Goal: Task Accomplishment & Management: Manage account settings

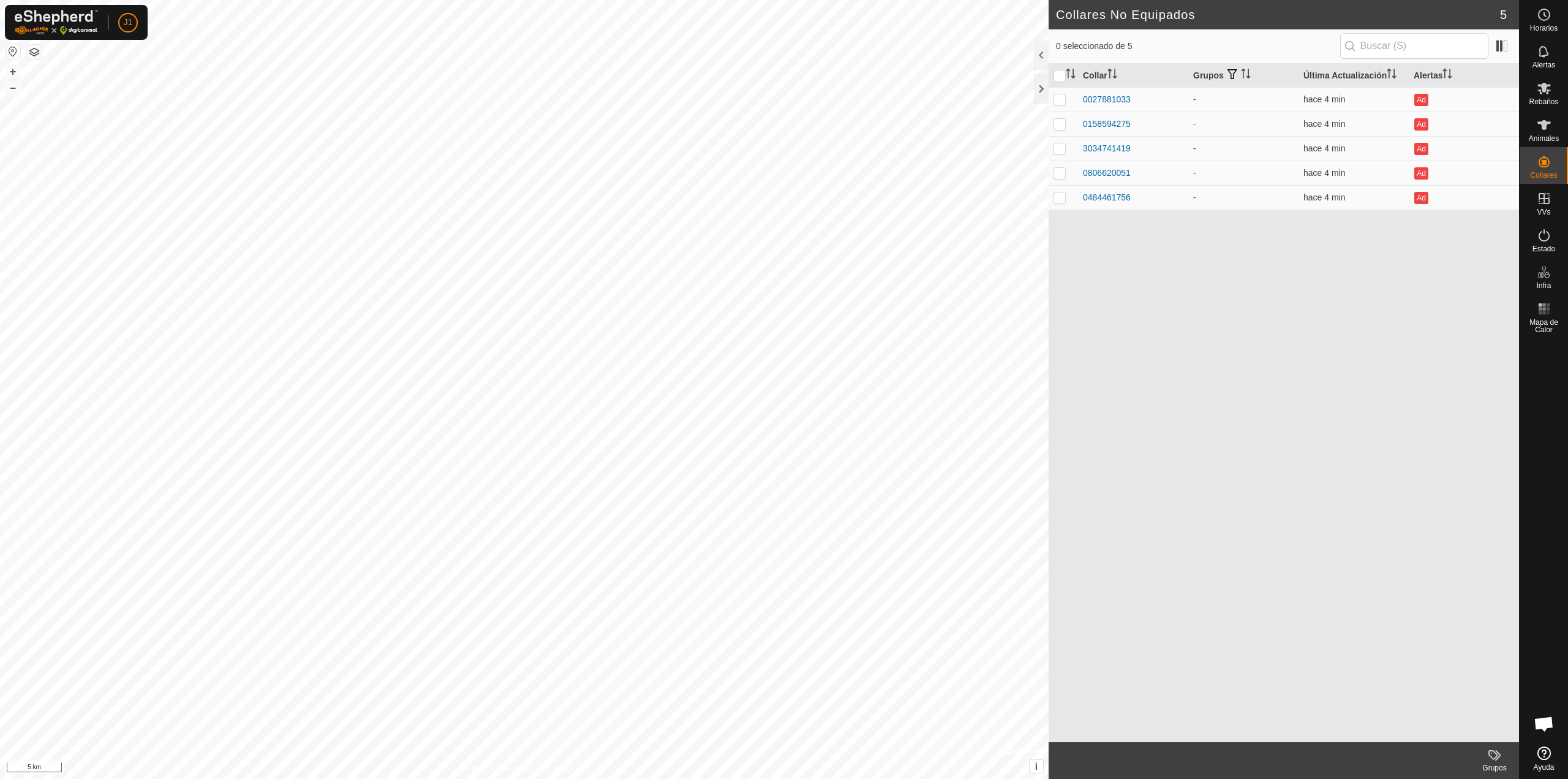
click at [12, 48] on button "button" at bounding box center [13, 52] width 15 height 15
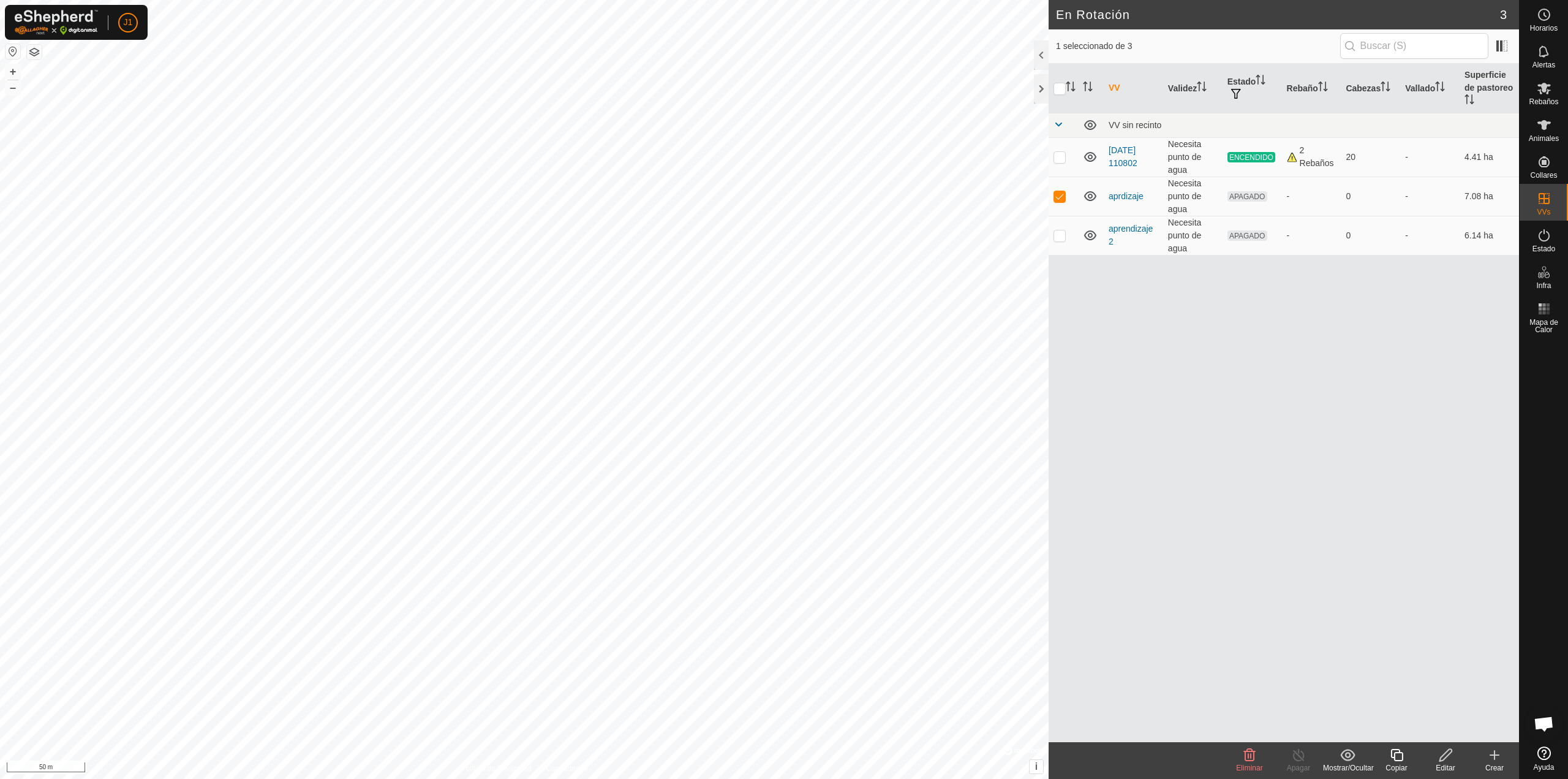
checkbox input "false"
checkbox input "true"
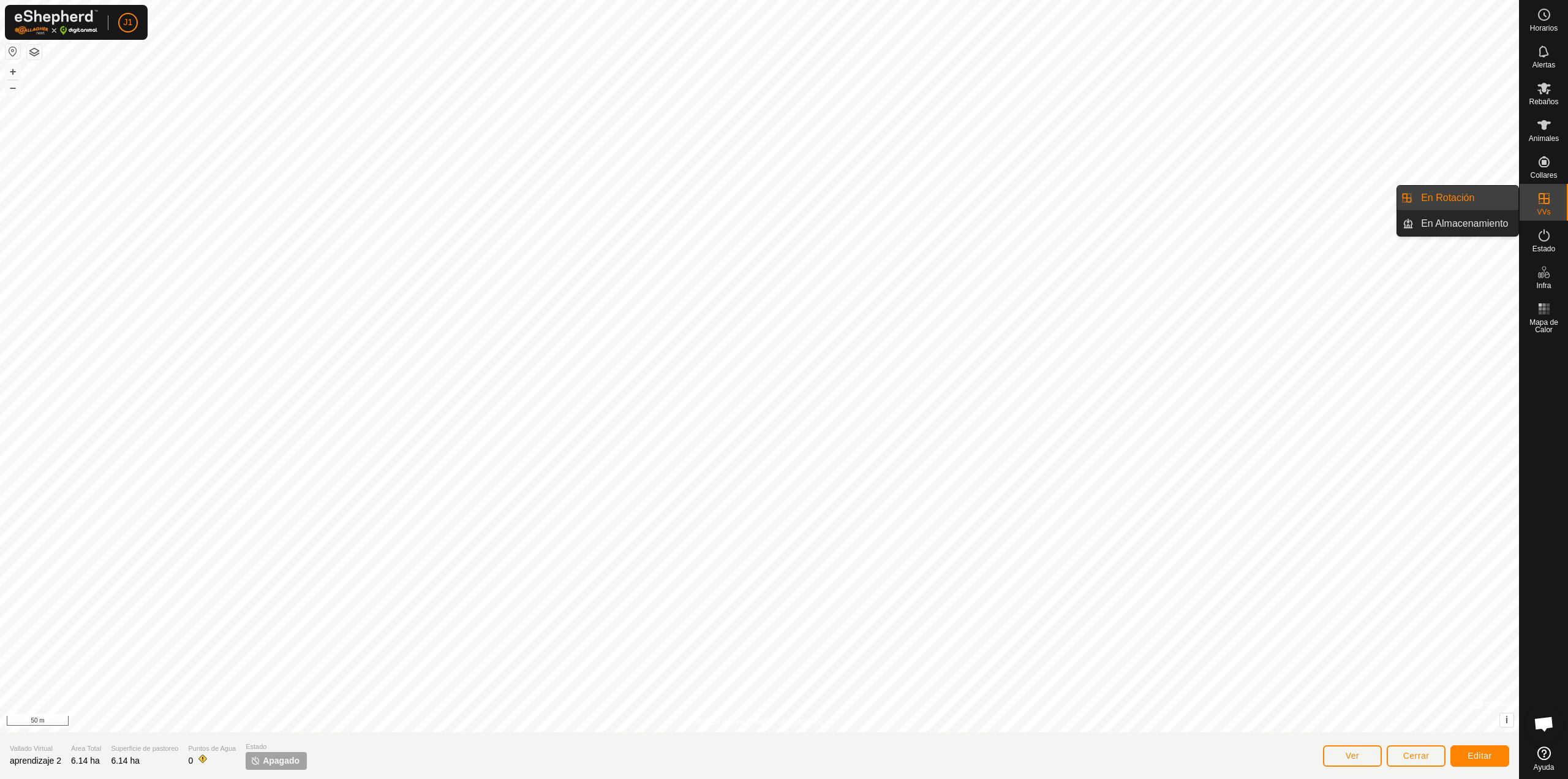
click at [1542, 188] on div "VVs" at bounding box center [1544, 202] width 48 height 37
drag, startPoint x: 1518, startPoint y: 196, endPoint x: 1485, endPoint y: 198, distance: 33.1
click at [1485, 198] on link "En Rotación" at bounding box center [1465, 198] width 104 height 24
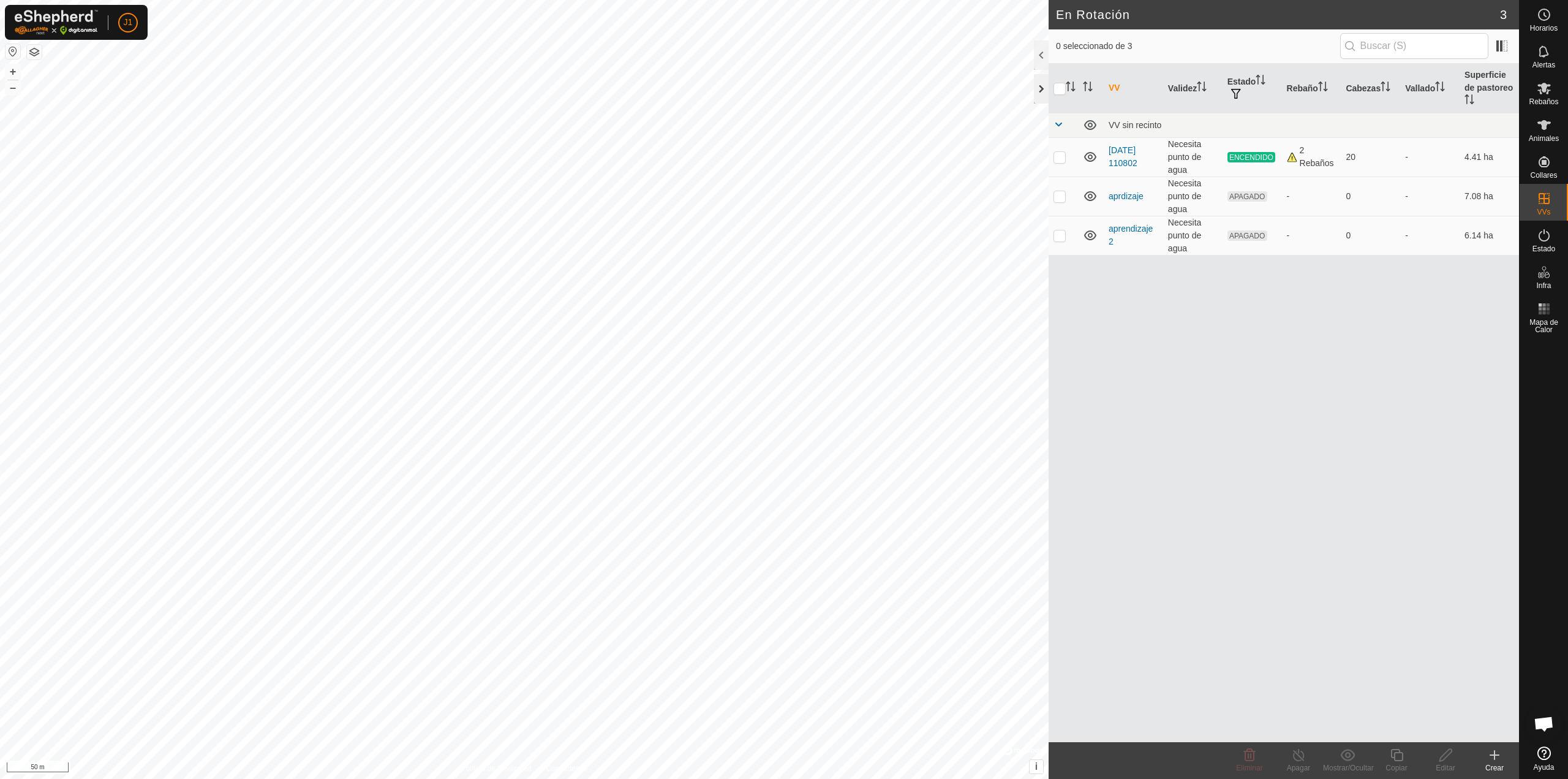
click at [1044, 87] on div at bounding box center [1041, 88] width 15 height 29
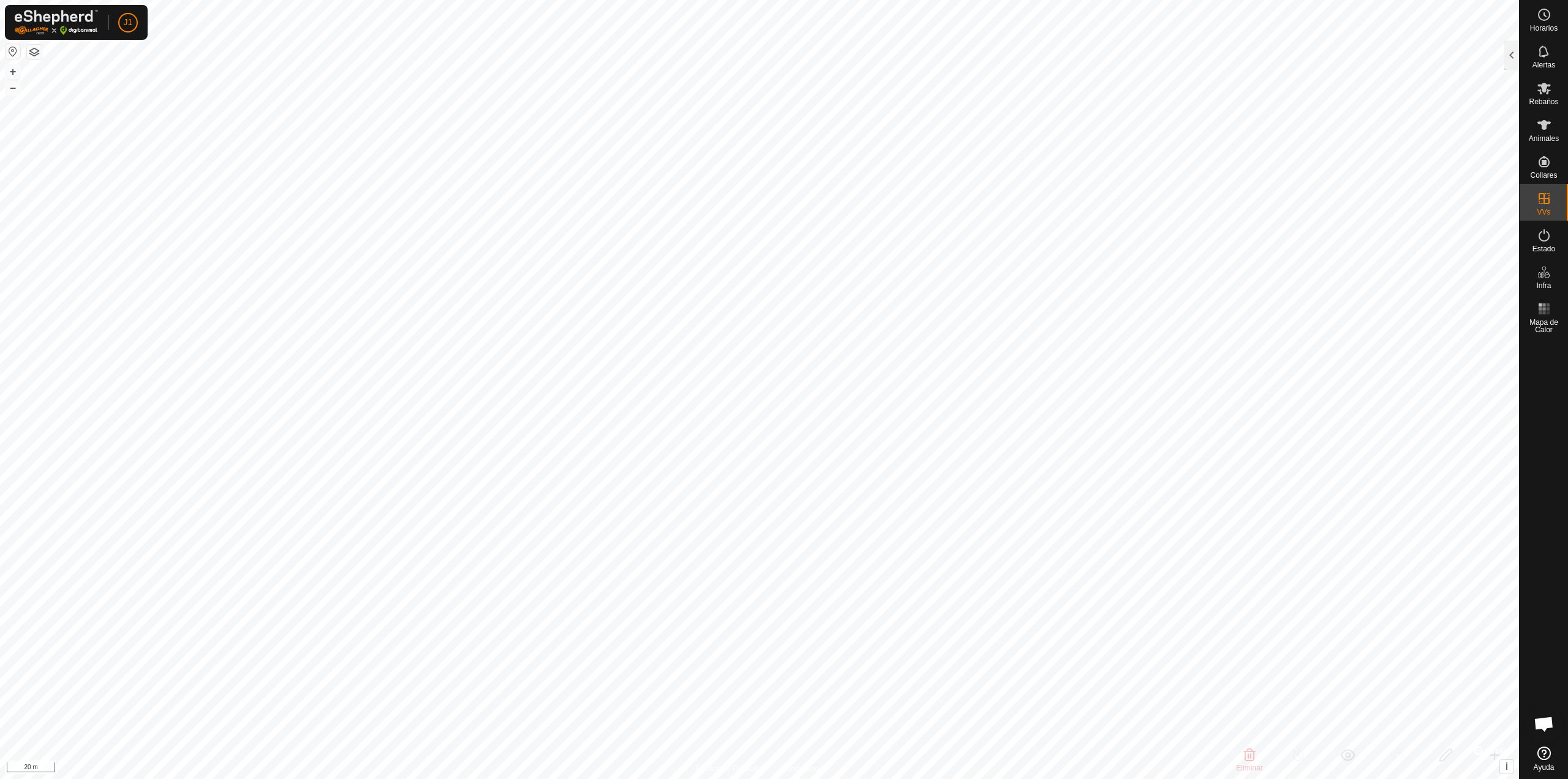
checkbox input "false"
checkbox input "true"
click at [1550, 86] on icon at bounding box center [1544, 88] width 15 height 15
click at [1549, 195] on icon at bounding box center [1544, 199] width 15 height 15
click at [1467, 193] on link "En Rotación" at bounding box center [1465, 198] width 104 height 24
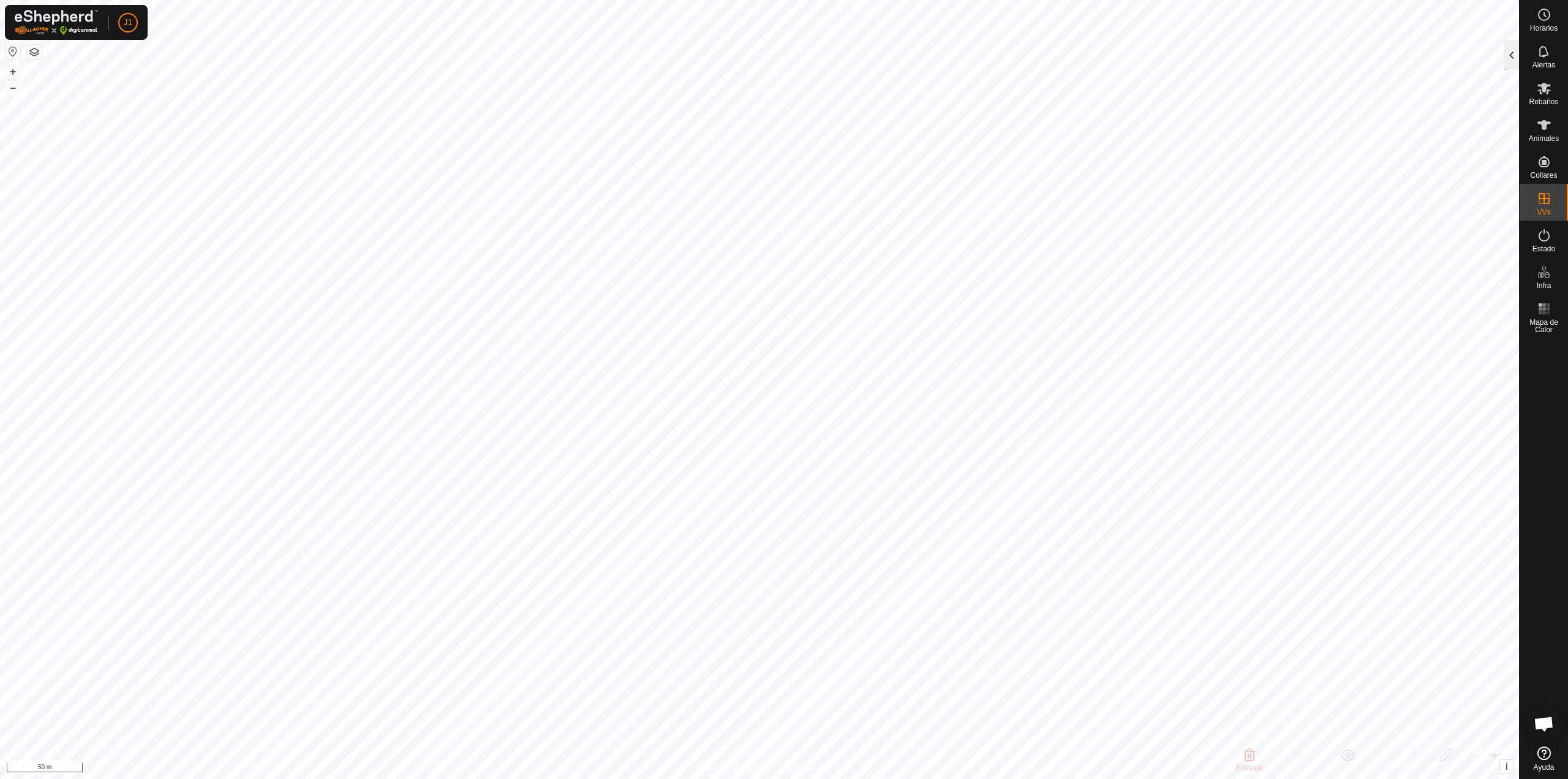
click at [1509, 48] on div at bounding box center [1512, 55] width 15 height 29
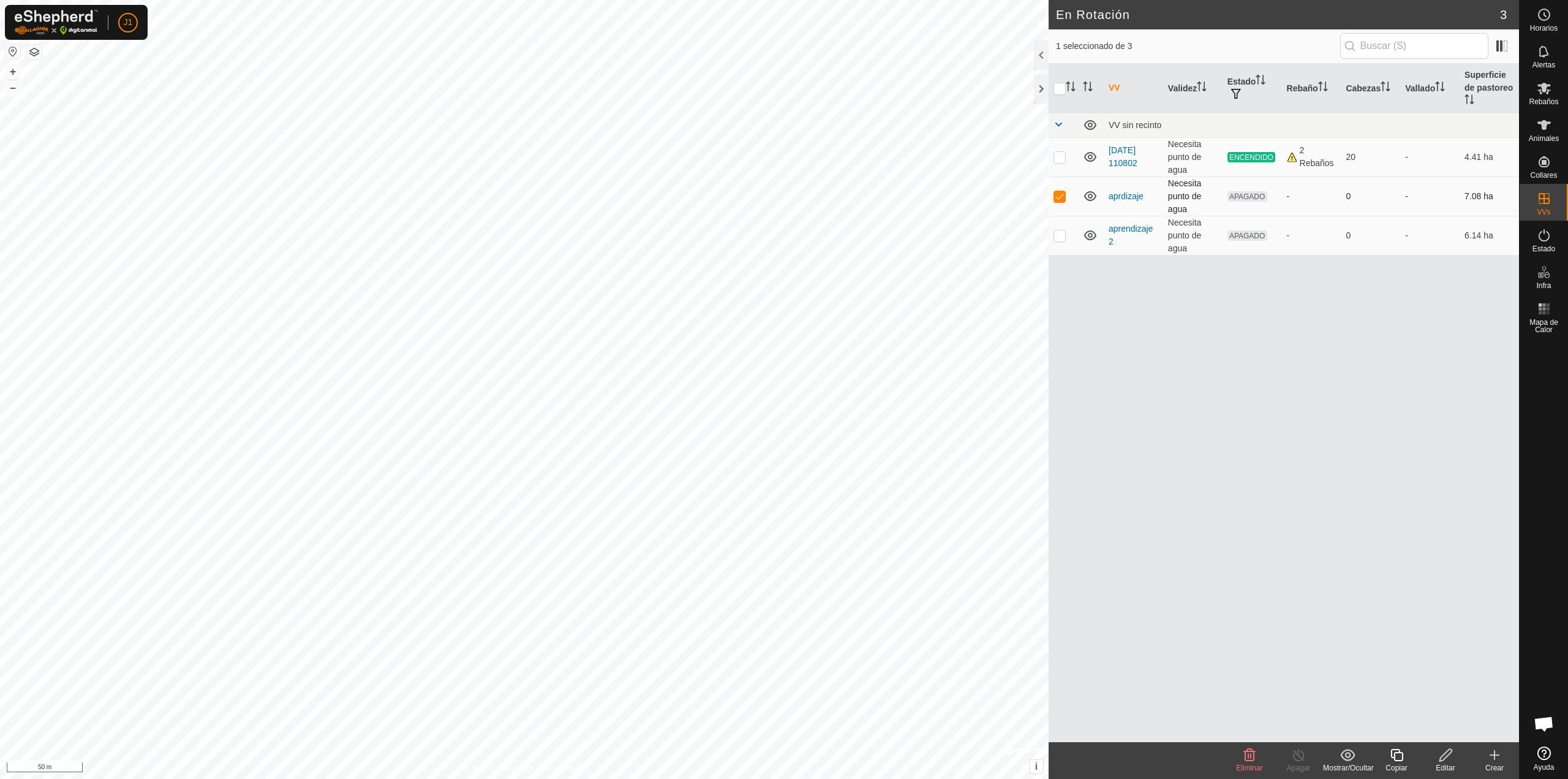
click at [1061, 196] on p-checkbox at bounding box center [1060, 196] width 13 height 10
checkbox input "false"
click at [1060, 160] on p-checkbox at bounding box center [1060, 157] width 13 height 10
checkbox input "true"
click at [1065, 198] on p-checkbox at bounding box center [1060, 196] width 13 height 10
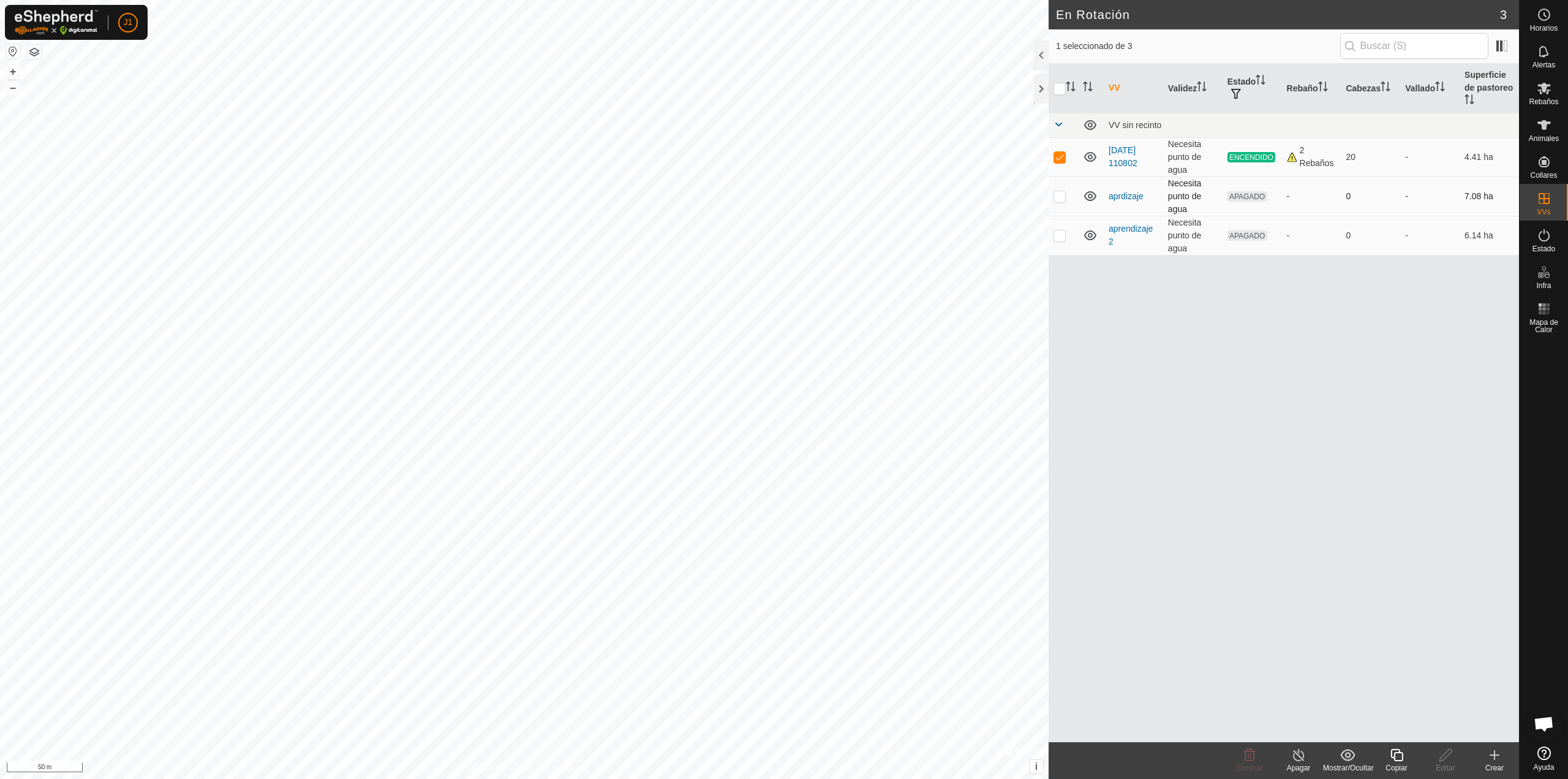
checkbox input "true"
click at [1057, 150] on td at bounding box center [1063, 156] width 29 height 39
checkbox input "false"
click at [1062, 200] on p-checkbox at bounding box center [1060, 196] width 13 height 10
checkbox input "false"
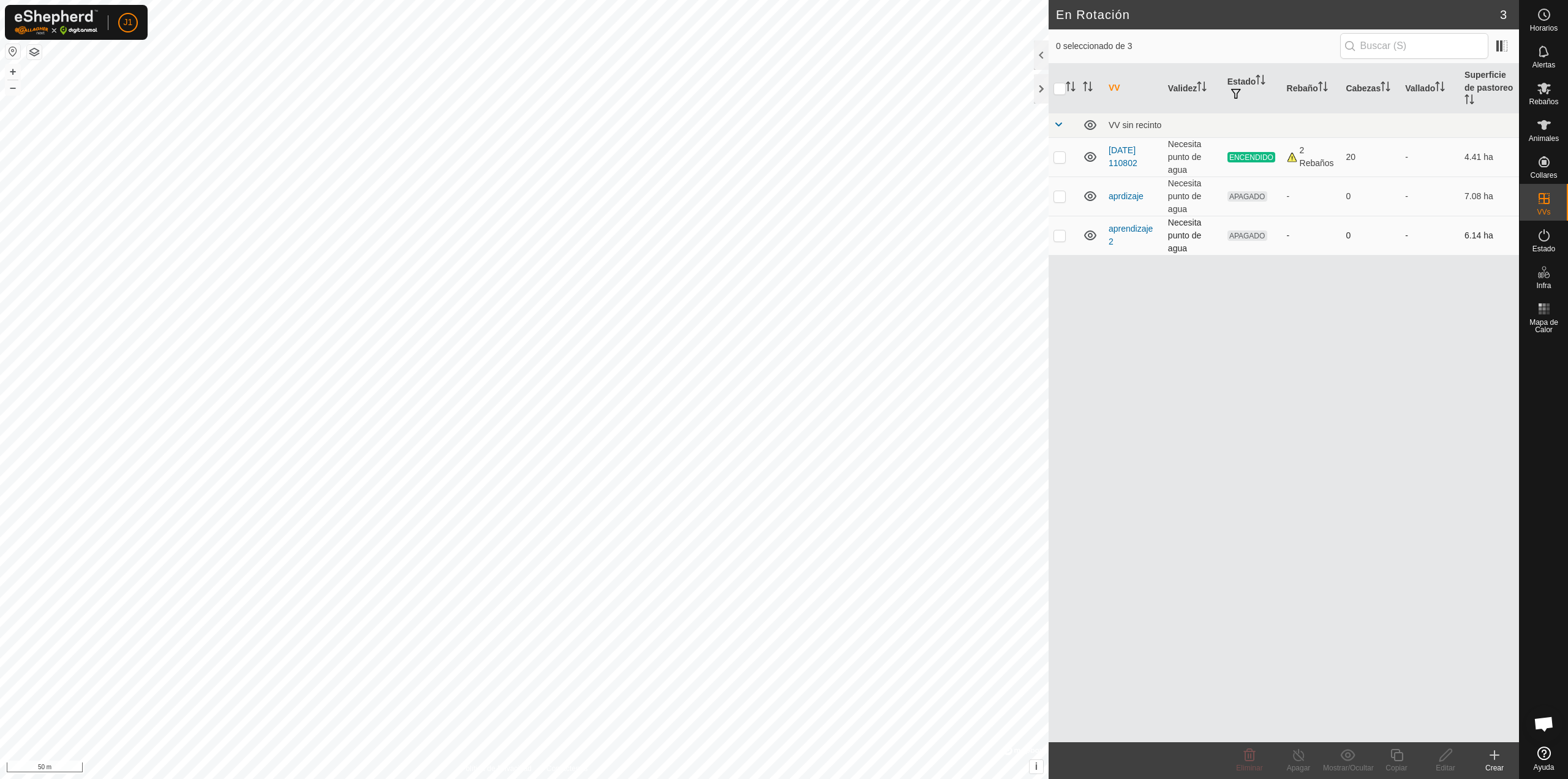
click at [1058, 232] on p-checkbox at bounding box center [1060, 235] width 13 height 10
click at [1053, 237] on td at bounding box center [1063, 235] width 29 height 39
checkbox input "false"
click at [1066, 155] on td at bounding box center [1063, 156] width 29 height 39
click at [1056, 158] on p-checkbox at bounding box center [1060, 157] width 13 height 10
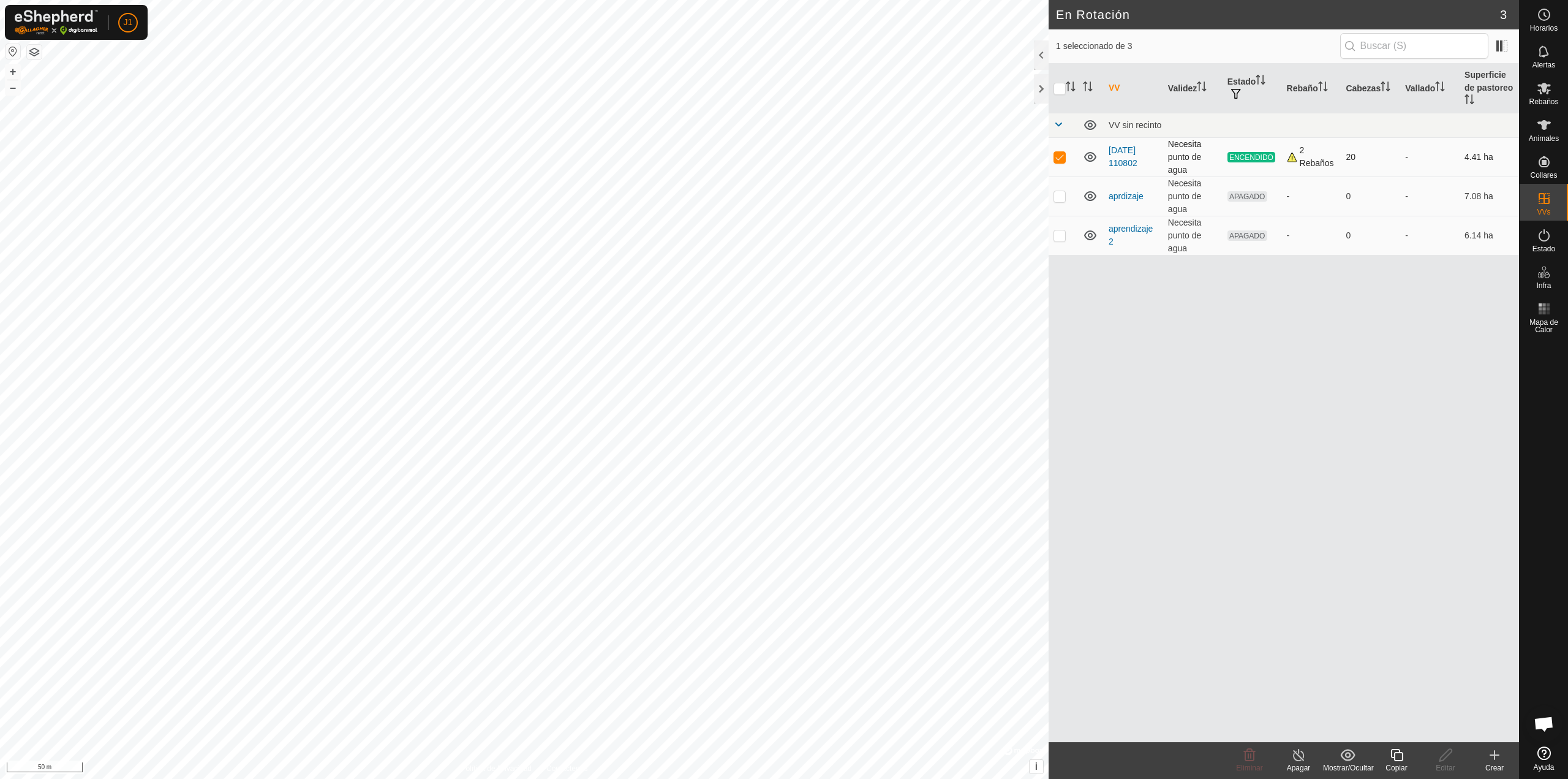
checkbox input "false"
click at [1042, 88] on div at bounding box center [1041, 88] width 15 height 29
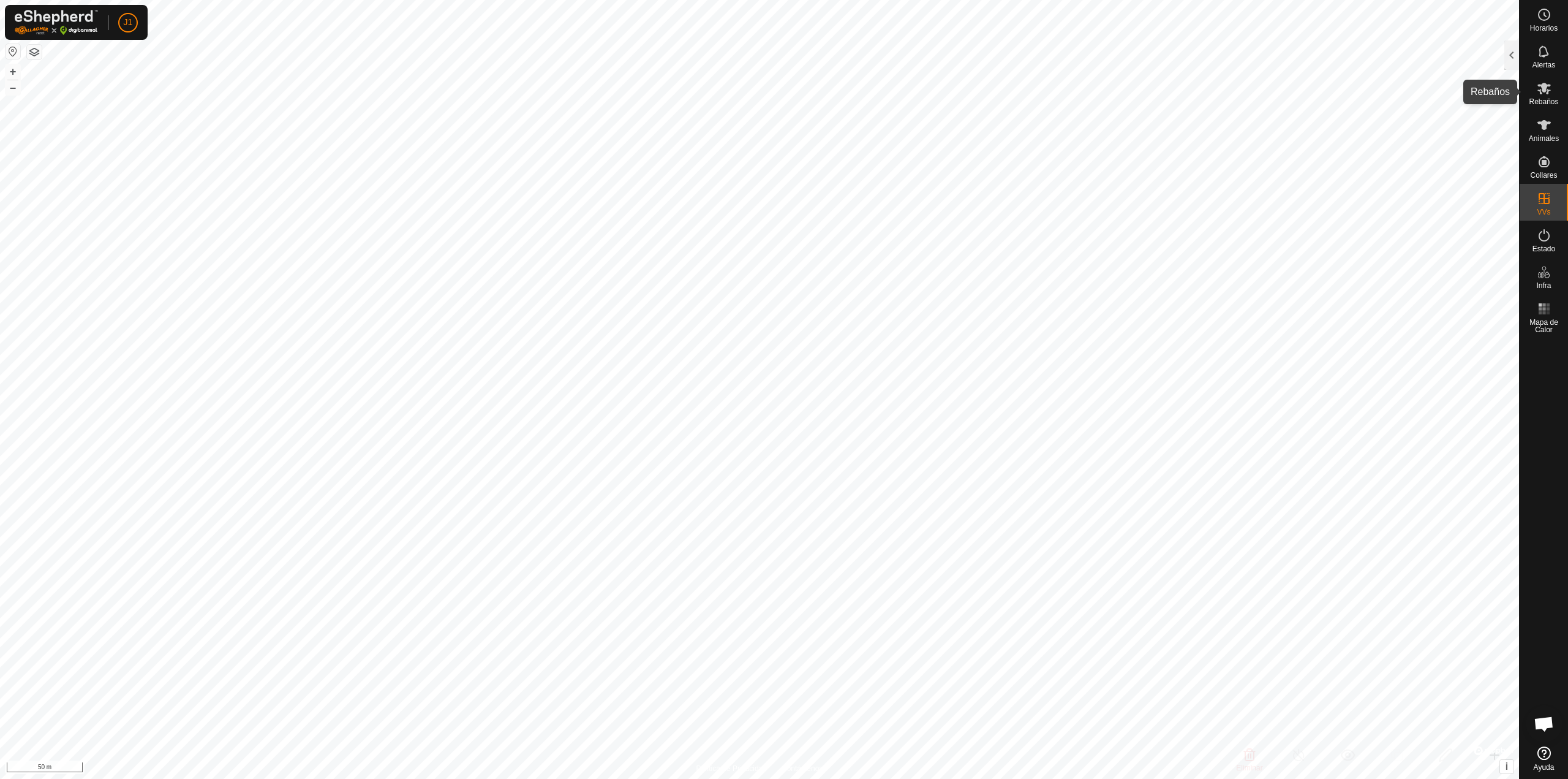
click at [1533, 101] on span "Rebaños" at bounding box center [1543, 102] width 29 height 8
click at [1509, 56] on div at bounding box center [1512, 55] width 15 height 29
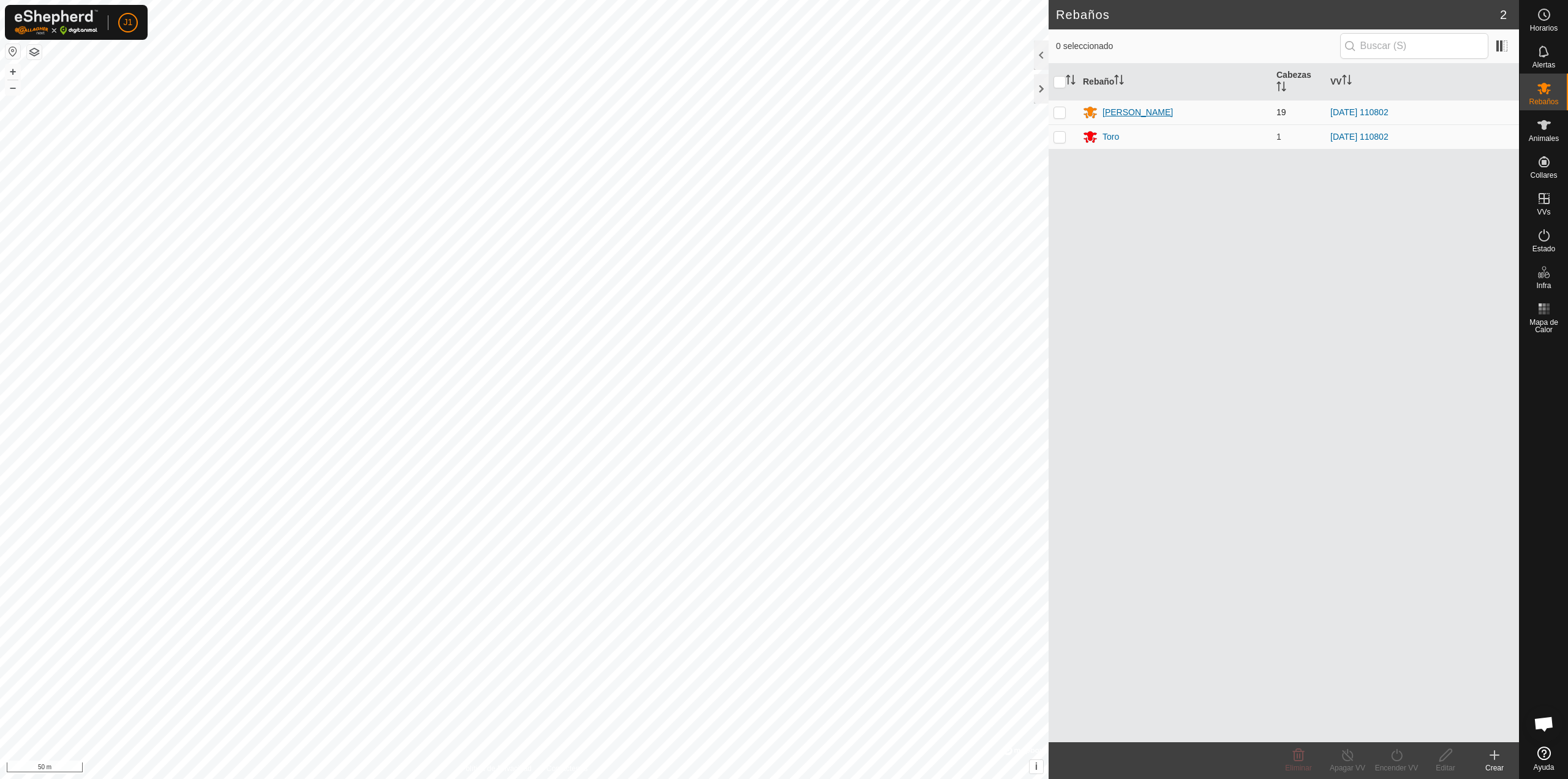
click at [1105, 114] on div "[PERSON_NAME]" at bounding box center [1138, 112] width 71 height 13
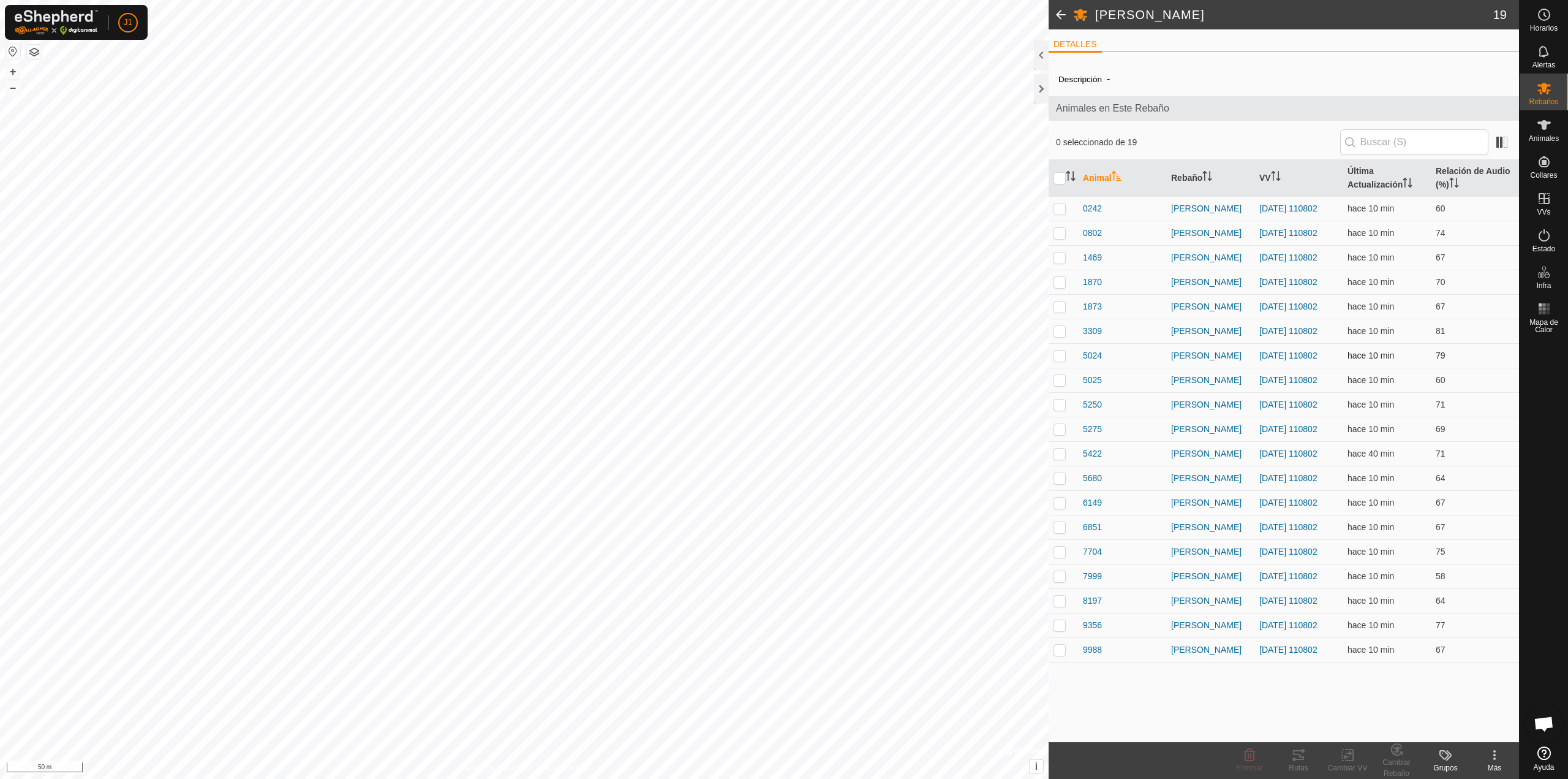
drag, startPoint x: 1444, startPoint y: 641, endPoint x: 1448, endPoint y: 365, distance: 276.0
click at [1448, 367] on tbody "0242 artola 2025-10-12 110802 hace 10 min 60 0802 artola 2025-10-12 110802 hace…" at bounding box center [1283, 429] width 470 height 466
click at [1479, 441] on td "71" at bounding box center [1475, 453] width 88 height 24
click at [1059, 503] on p-checkbox at bounding box center [1060, 502] width 13 height 10
click at [1295, 760] on icon at bounding box center [1298, 755] width 11 height 10
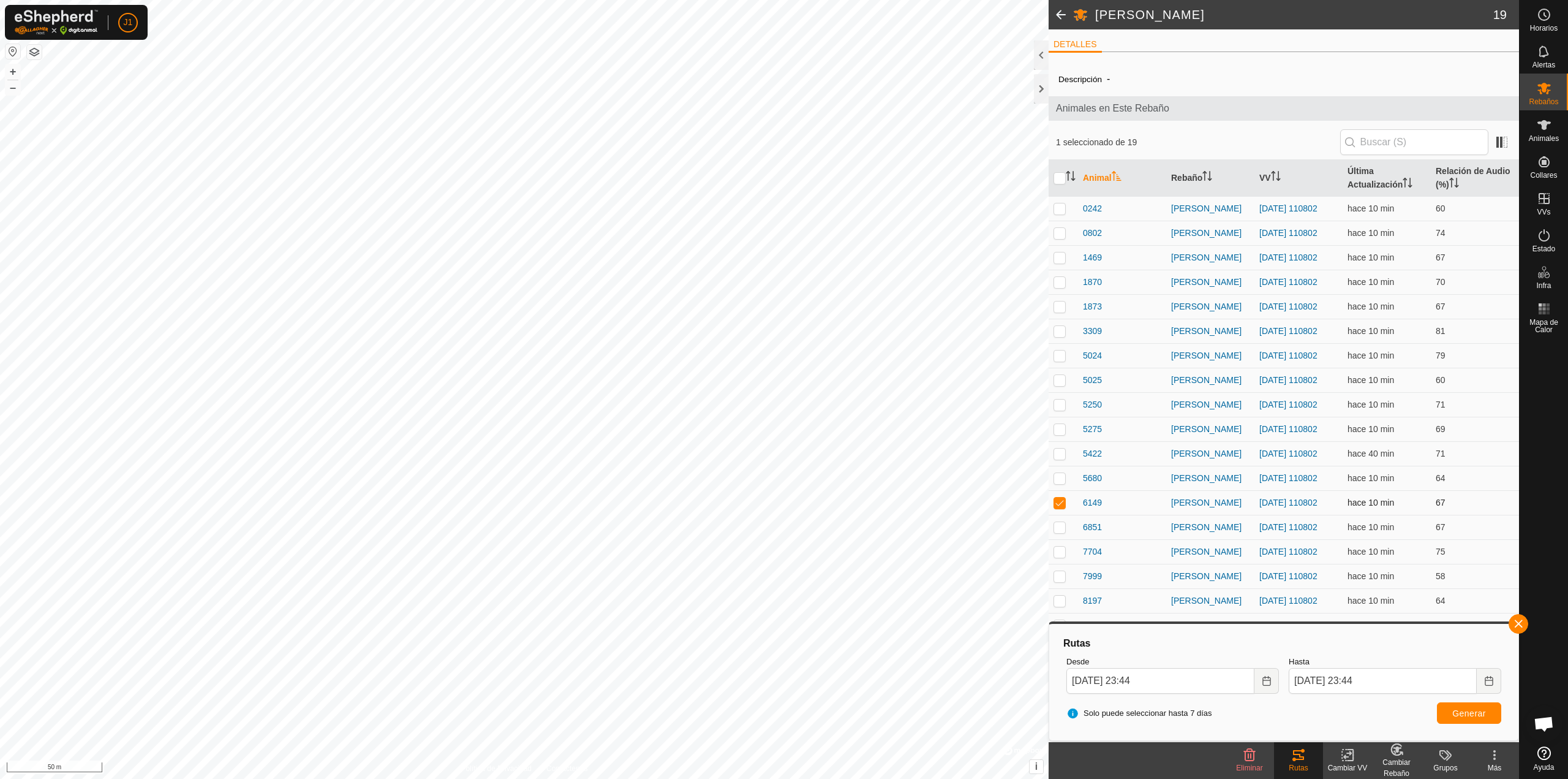
click at [1062, 501] on p-checkbox at bounding box center [1060, 502] width 13 height 10
checkbox input "false"
click at [1059, 457] on p-checkbox at bounding box center [1060, 454] width 13 height 10
click at [1298, 757] on icon at bounding box center [1298, 755] width 15 height 15
click at [1460, 708] on span "Generar" at bounding box center [1469, 713] width 34 height 10
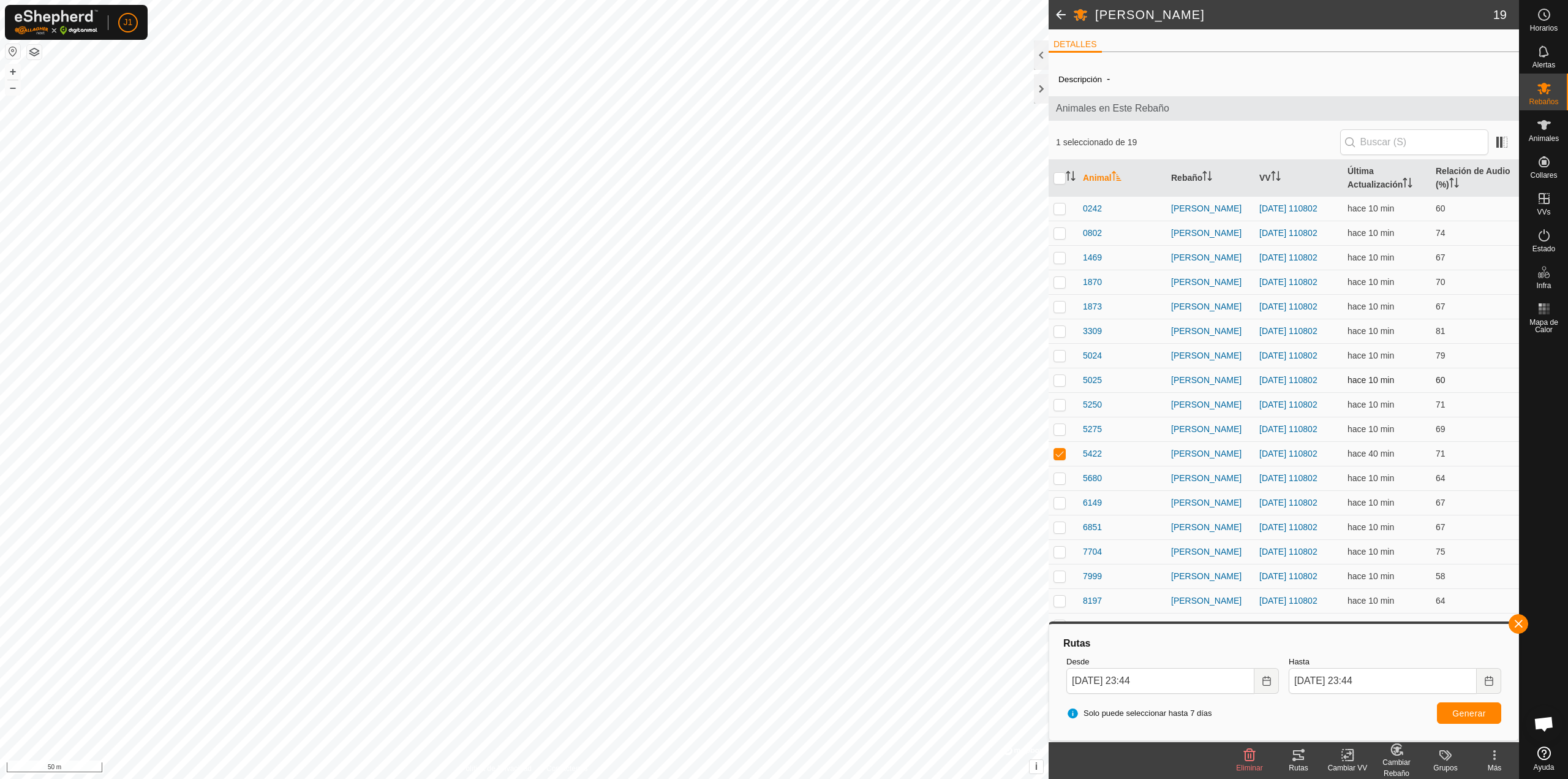
drag, startPoint x: 1060, startPoint y: 454, endPoint x: 1058, endPoint y: 389, distance: 65.0
click at [1060, 456] on p-checkbox at bounding box center [1060, 454] width 13 height 10
checkbox input "false"
click at [1061, 209] on p-checkbox at bounding box center [1060, 208] width 13 height 10
checkbox input "true"
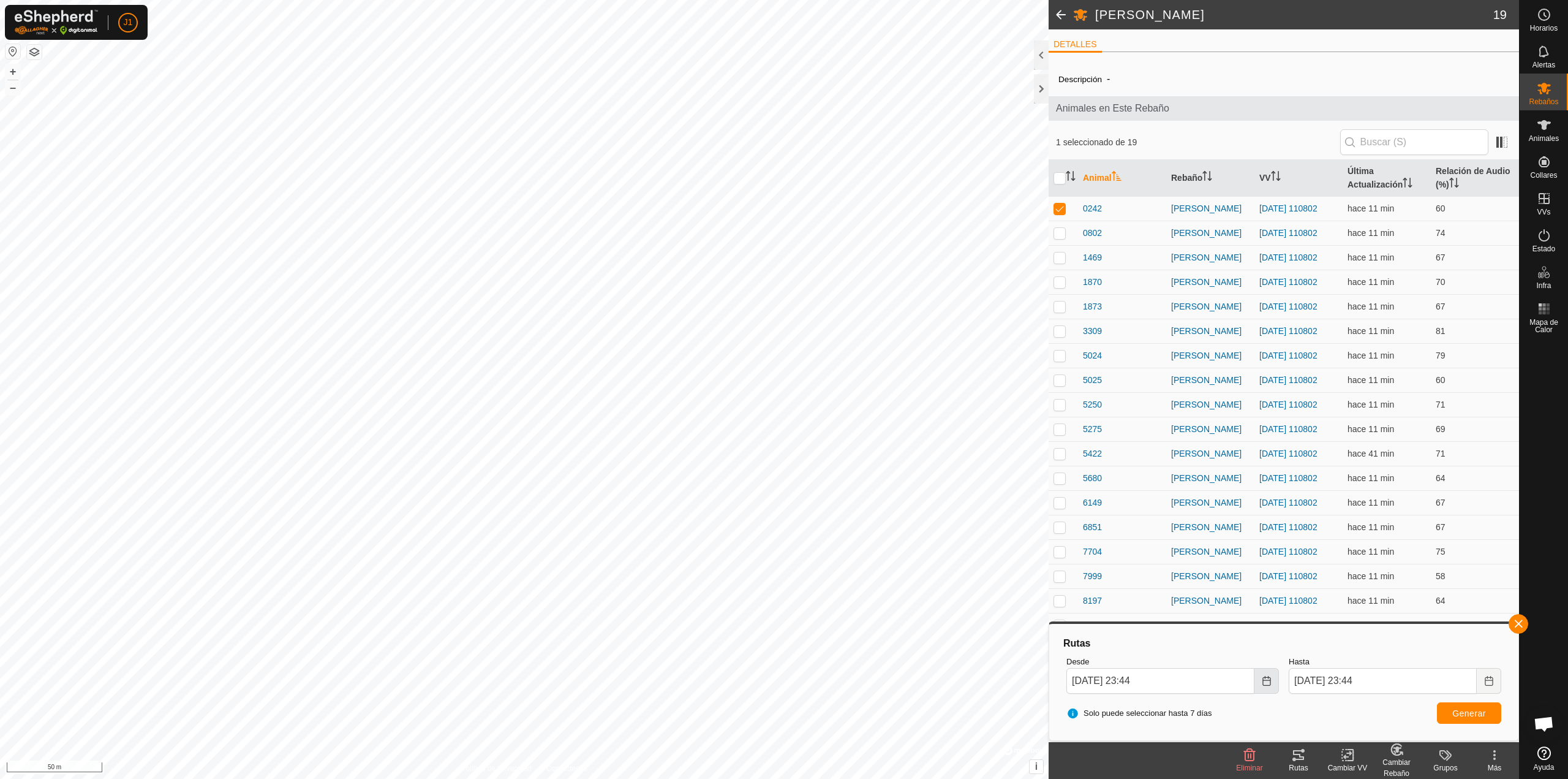
click at [1273, 678] on button "Choose Date" at bounding box center [1267, 680] width 24 height 26
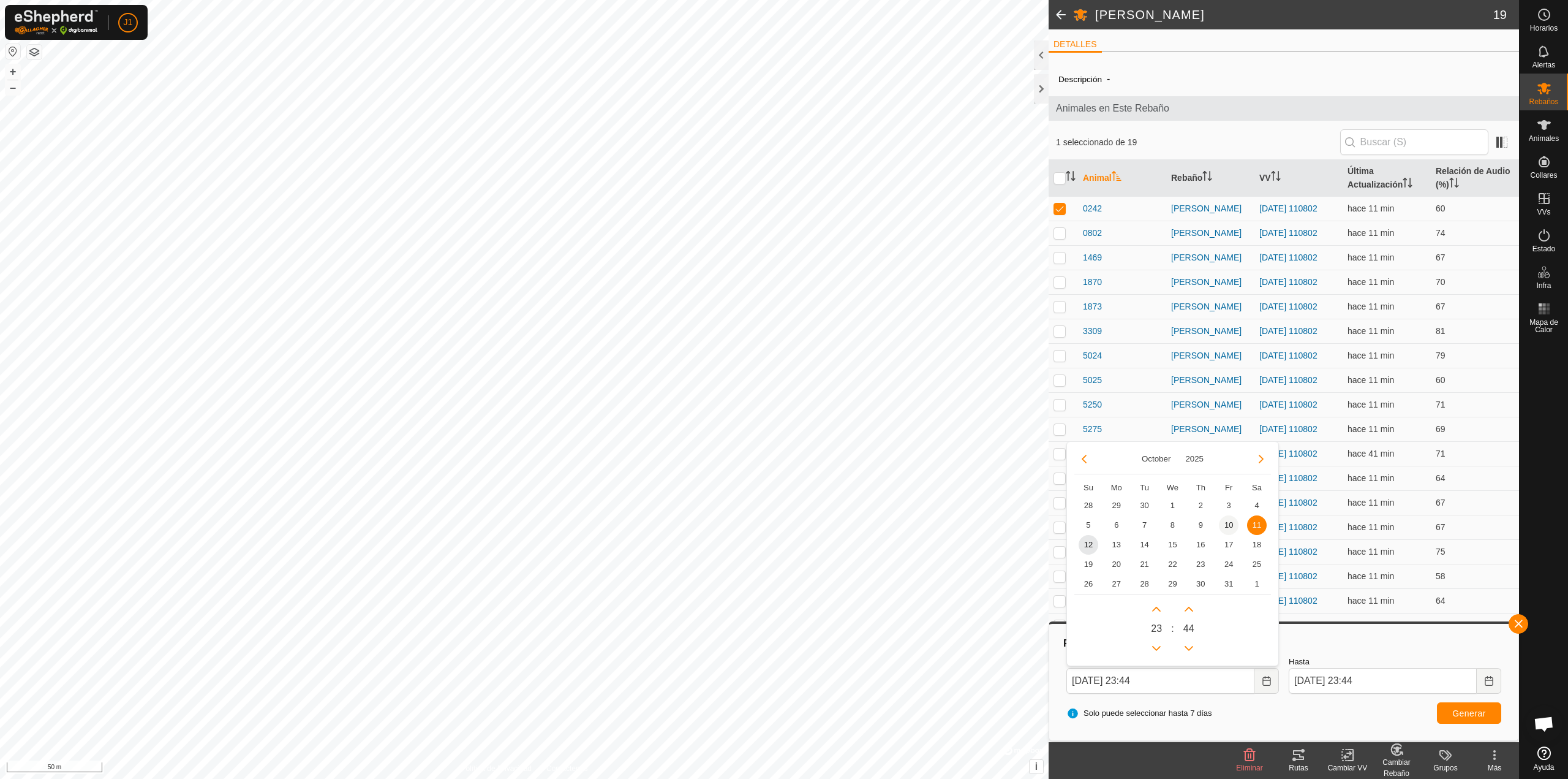
click at [1231, 528] on span "10" at bounding box center [1228, 525] width 19 height 19
type input "10 Oct, 2025 23:44"
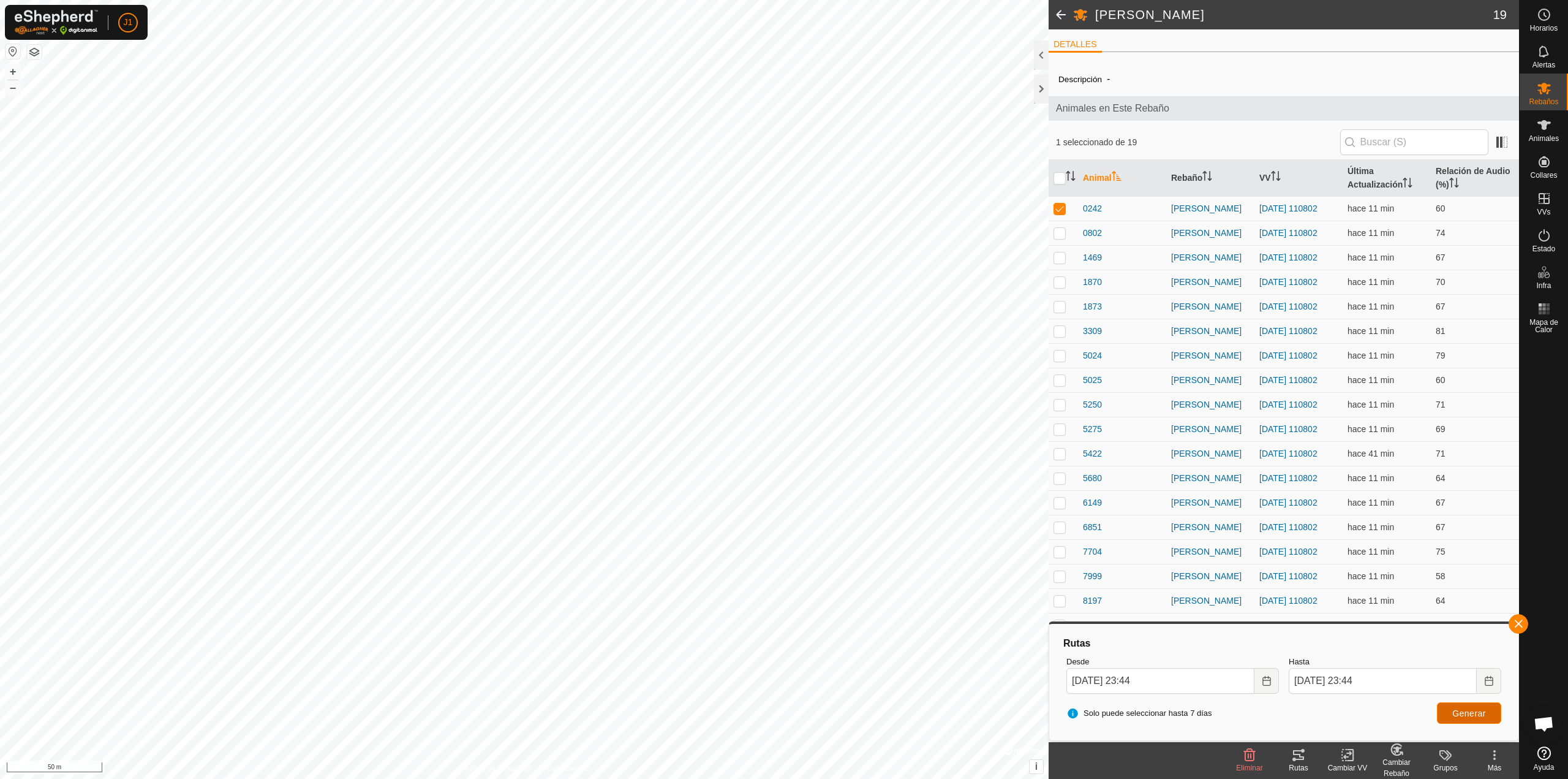
click at [1454, 716] on span "Generar" at bounding box center [1469, 713] width 34 height 10
click at [1060, 208] on p-checkbox at bounding box center [1060, 208] width 13 height 10
checkbox input "false"
click at [1060, 233] on p-checkbox at bounding box center [1060, 233] width 13 height 10
click at [1459, 720] on button "Generar" at bounding box center [1469, 713] width 64 height 21
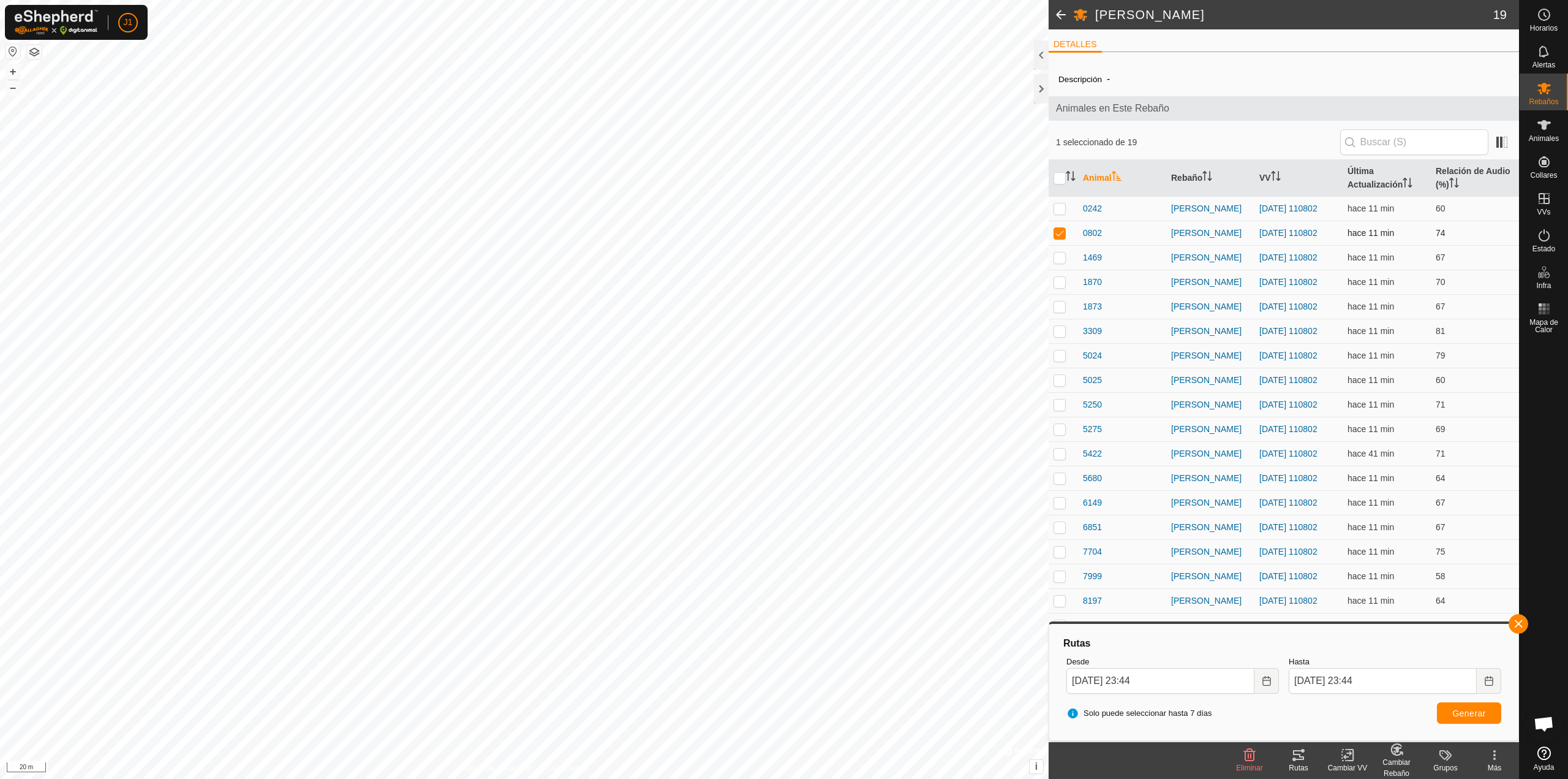
click at [1060, 233] on p-checkbox at bounding box center [1060, 233] width 13 height 10
checkbox input "false"
click at [1515, 631] on button "button" at bounding box center [1518, 623] width 19 height 19
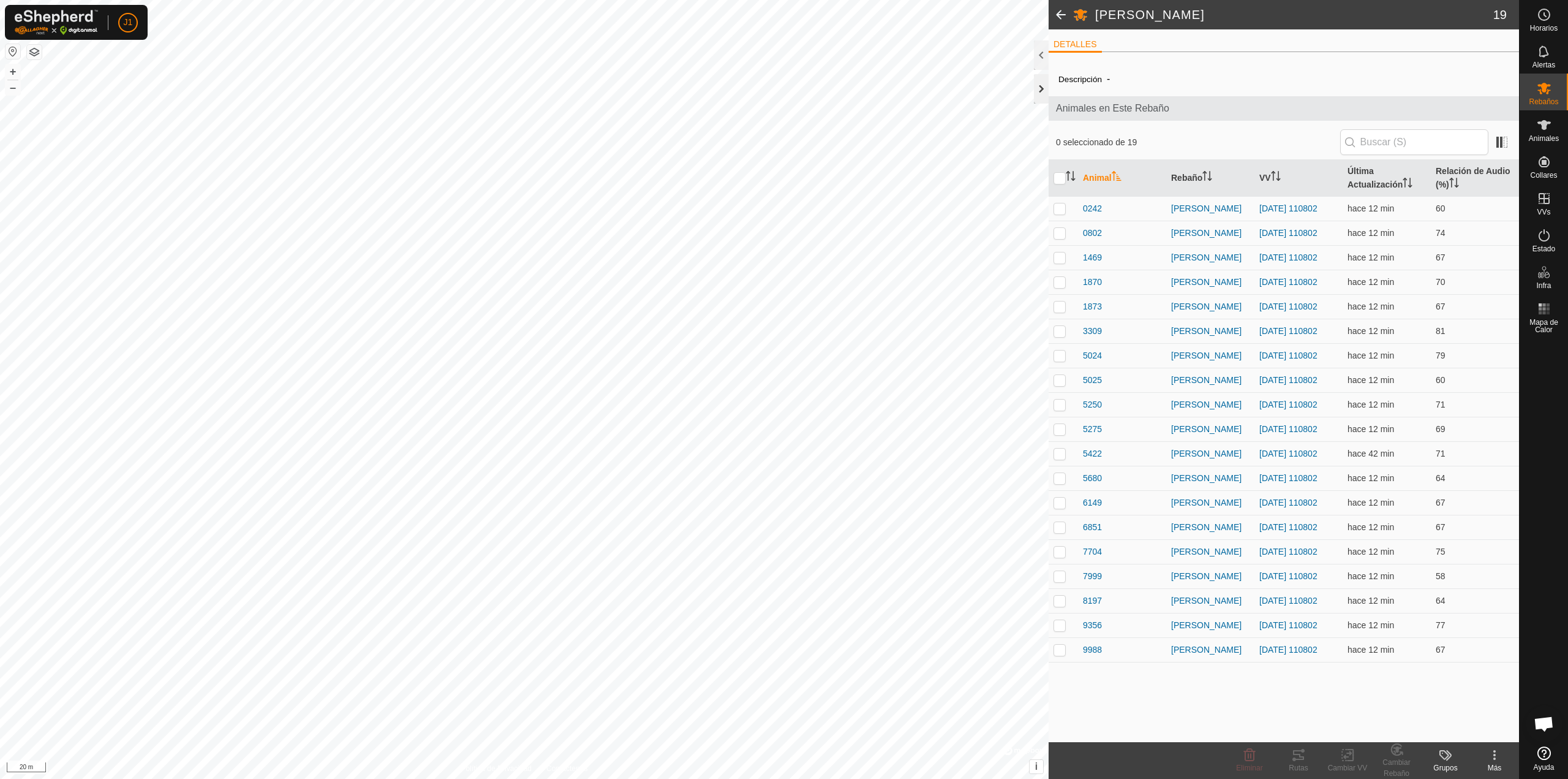
click at [1042, 94] on div at bounding box center [1041, 88] width 15 height 29
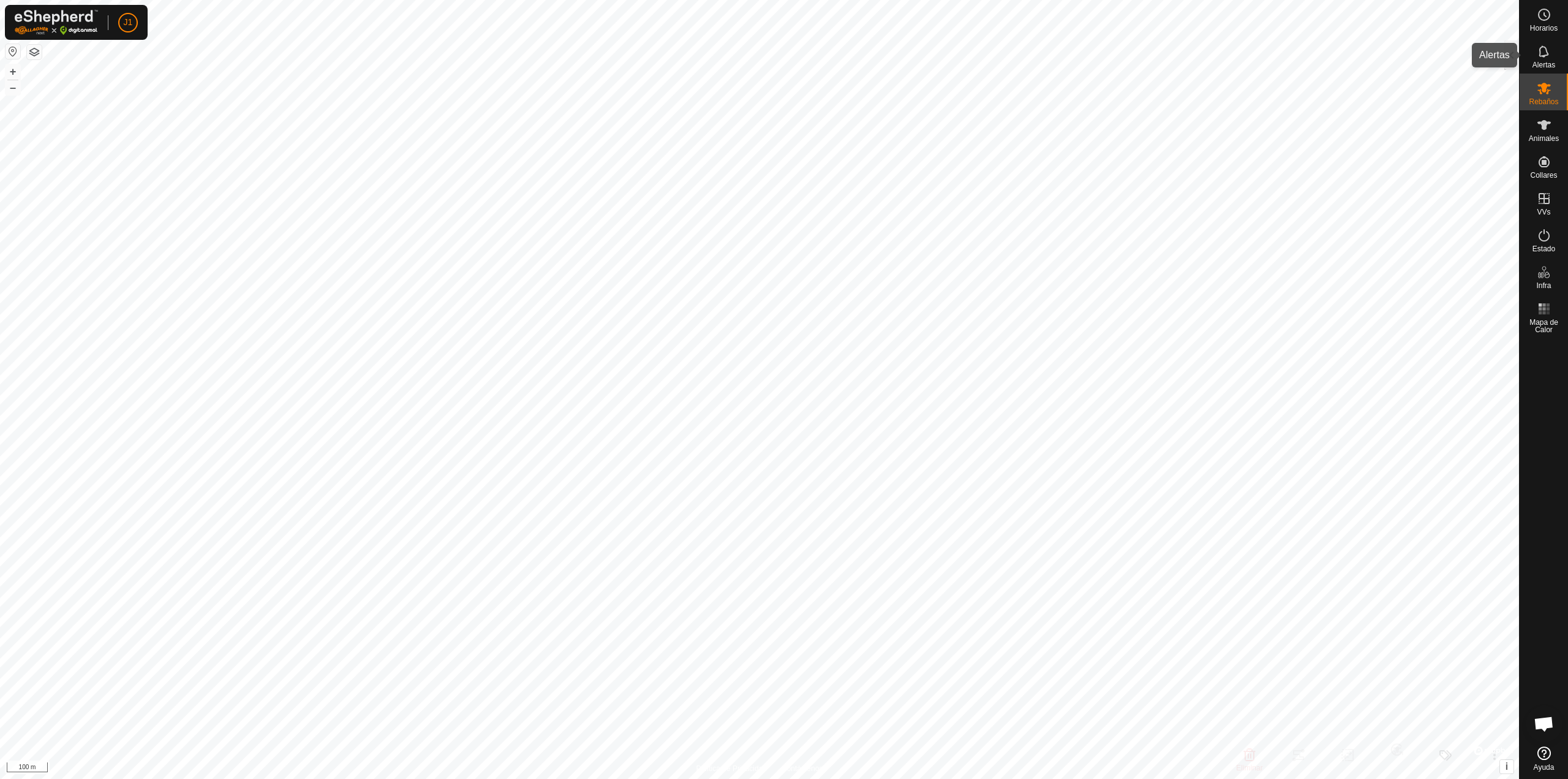
click at [1534, 60] on es-notification-svg-icon at bounding box center [1544, 51] width 22 height 19
click at [1539, 124] on icon at bounding box center [1544, 125] width 14 height 10
click at [1537, 92] on icon at bounding box center [1544, 88] width 15 height 15
click at [1513, 64] on div at bounding box center [1512, 55] width 15 height 29
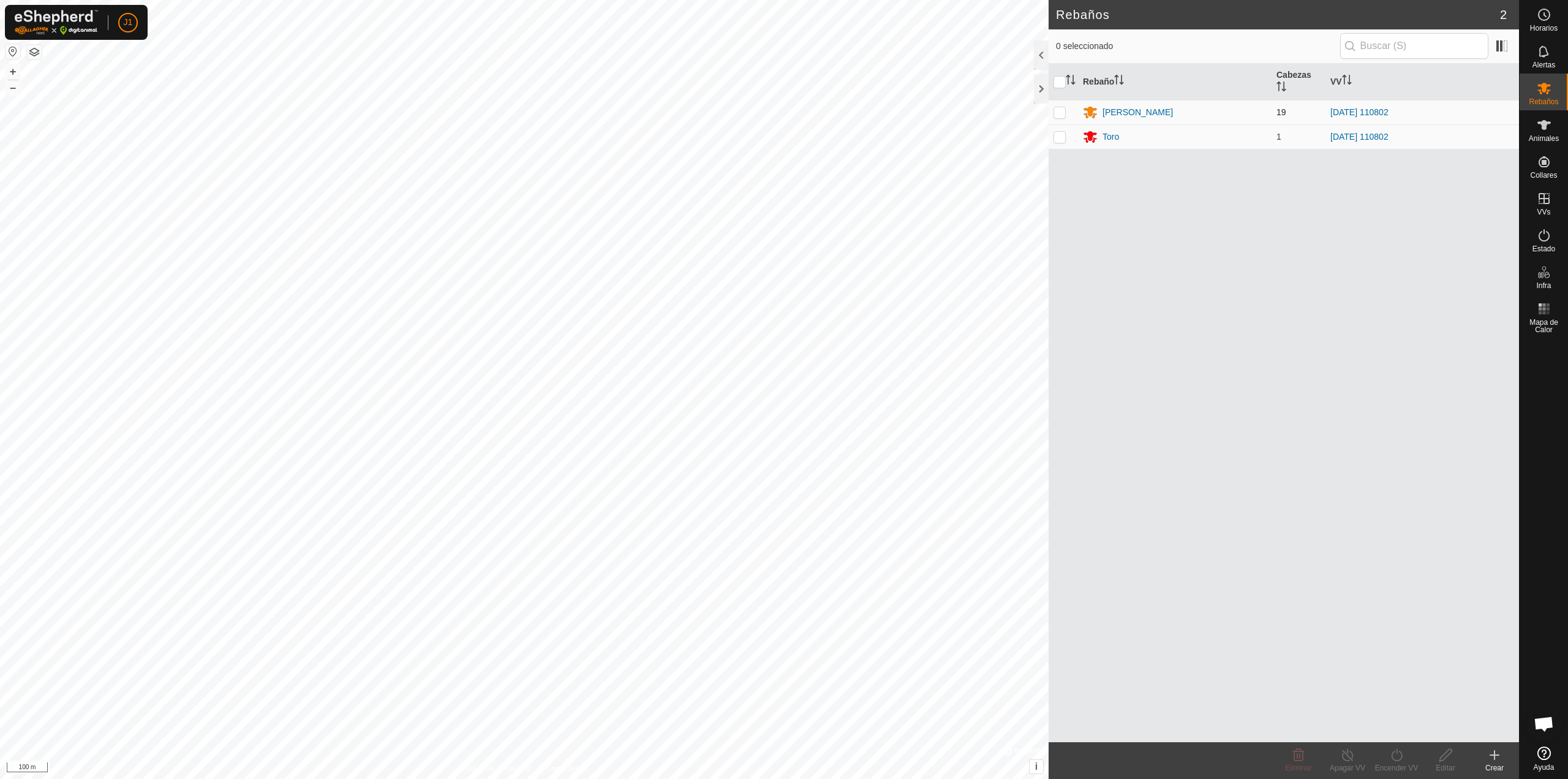
click at [1060, 113] on p-checkbox at bounding box center [1060, 112] width 13 height 10
checkbox input "true"
click at [1544, 318] on span "Mapa de Calor" at bounding box center [1544, 326] width 43 height 15
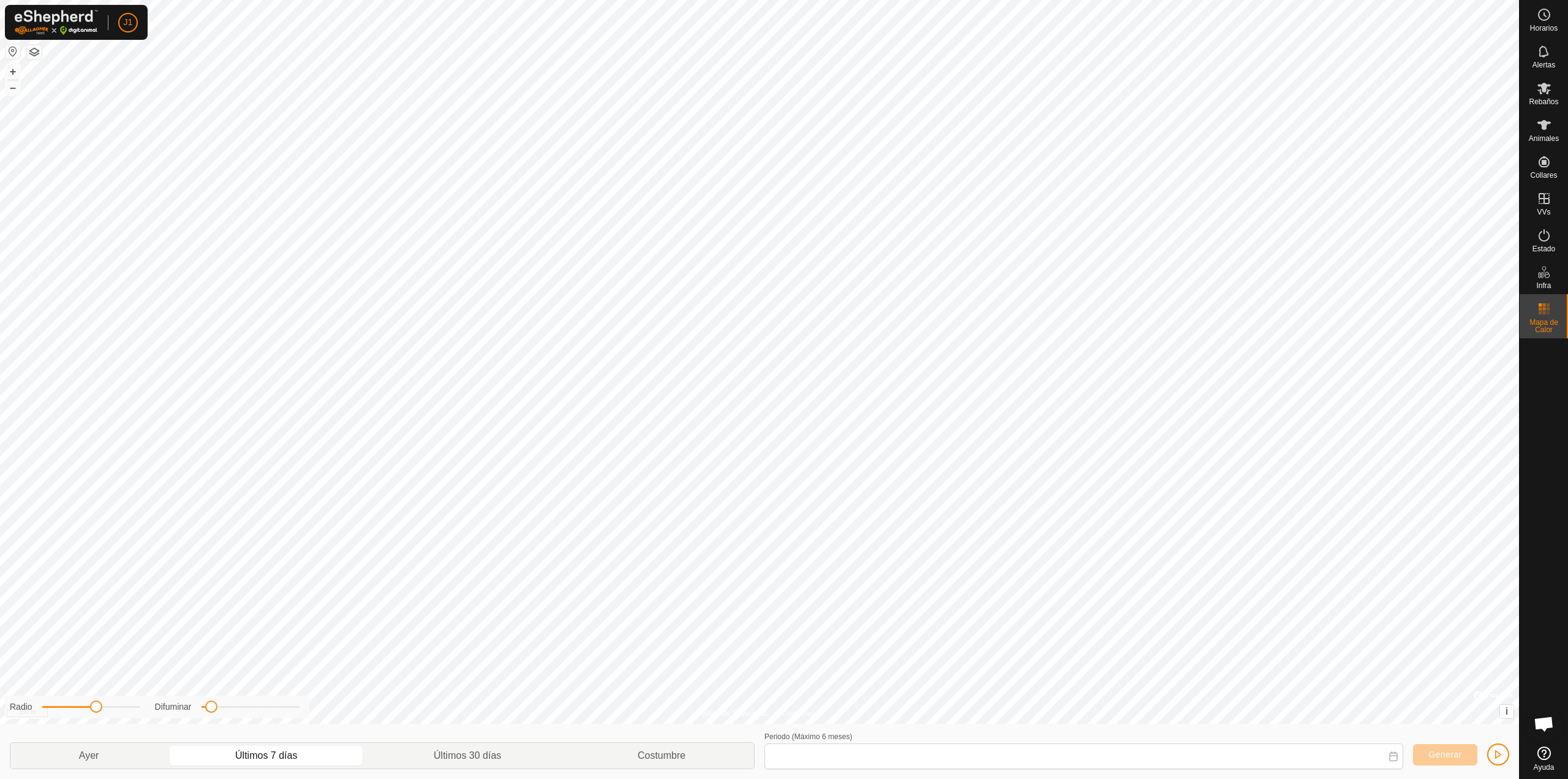
type input "05 Oct, 2025 - 11 Oct, 2025"
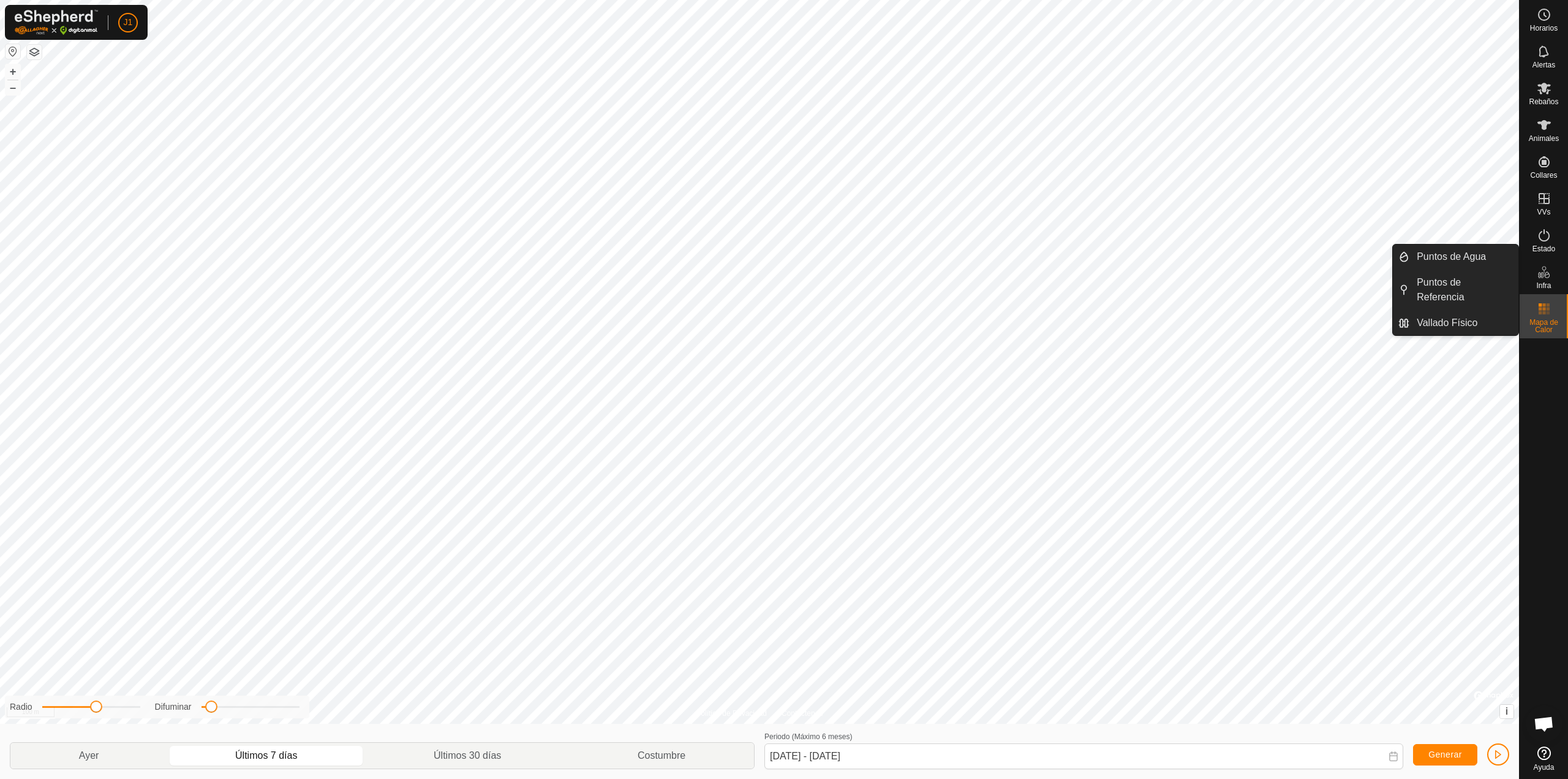
click at [1542, 276] on icon at bounding box center [1544, 272] width 15 height 15
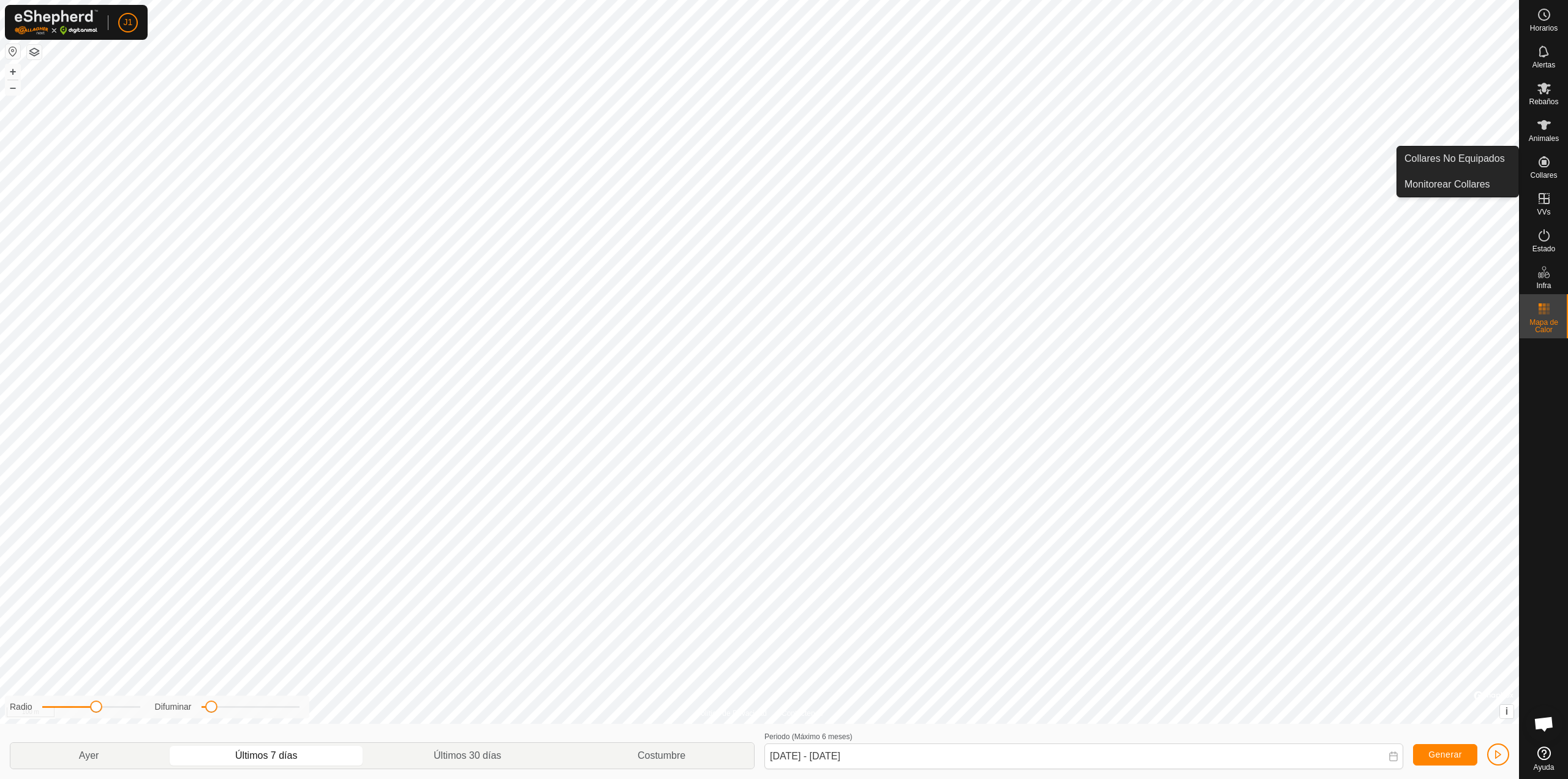
click at [1537, 163] on icon at bounding box center [1544, 162] width 15 height 15
click at [1476, 162] on link "Collares No Equipados" at bounding box center [1458, 158] width 121 height 24
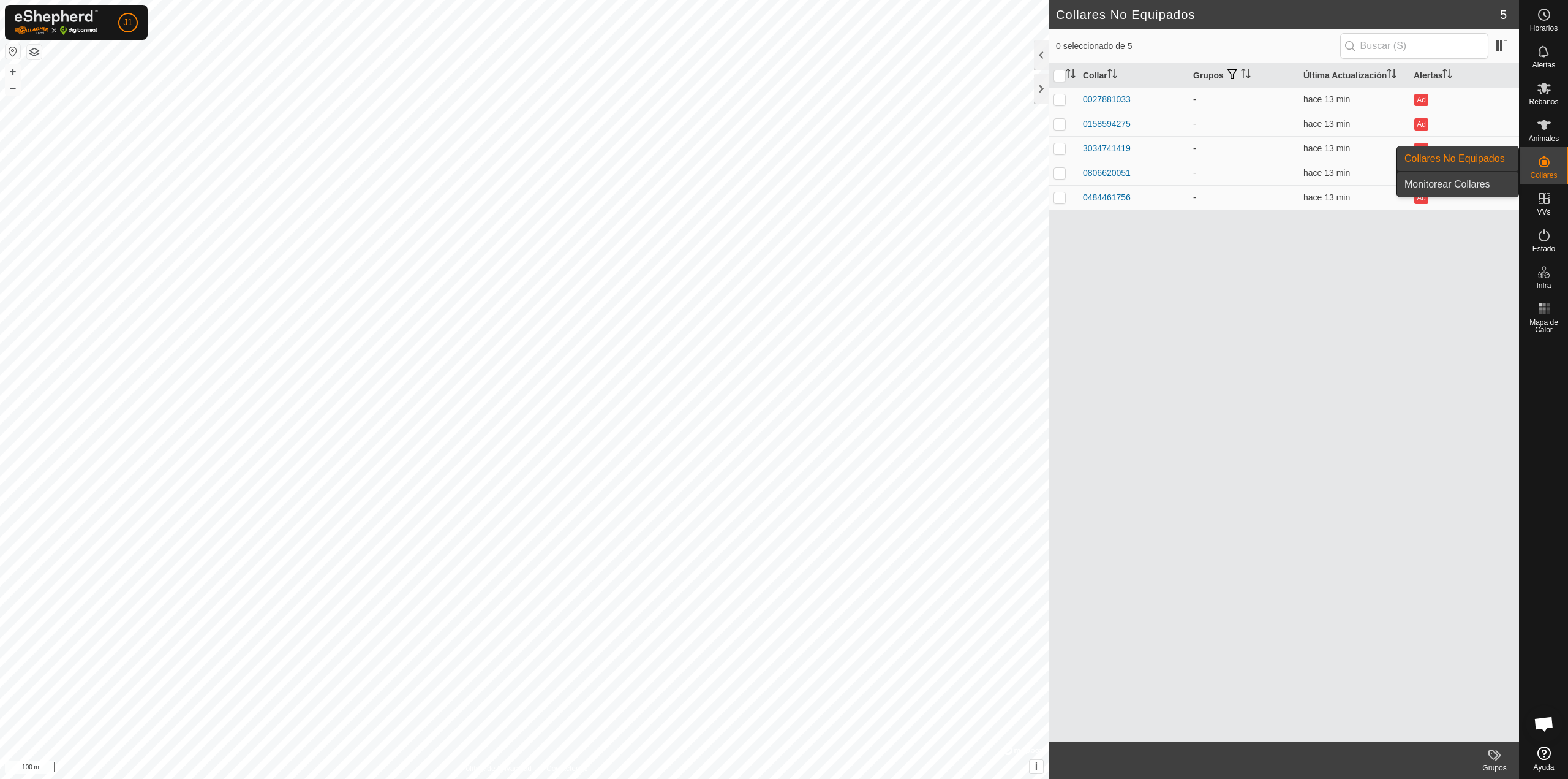
click at [1475, 181] on link "Monitorear Collares" at bounding box center [1458, 184] width 121 height 24
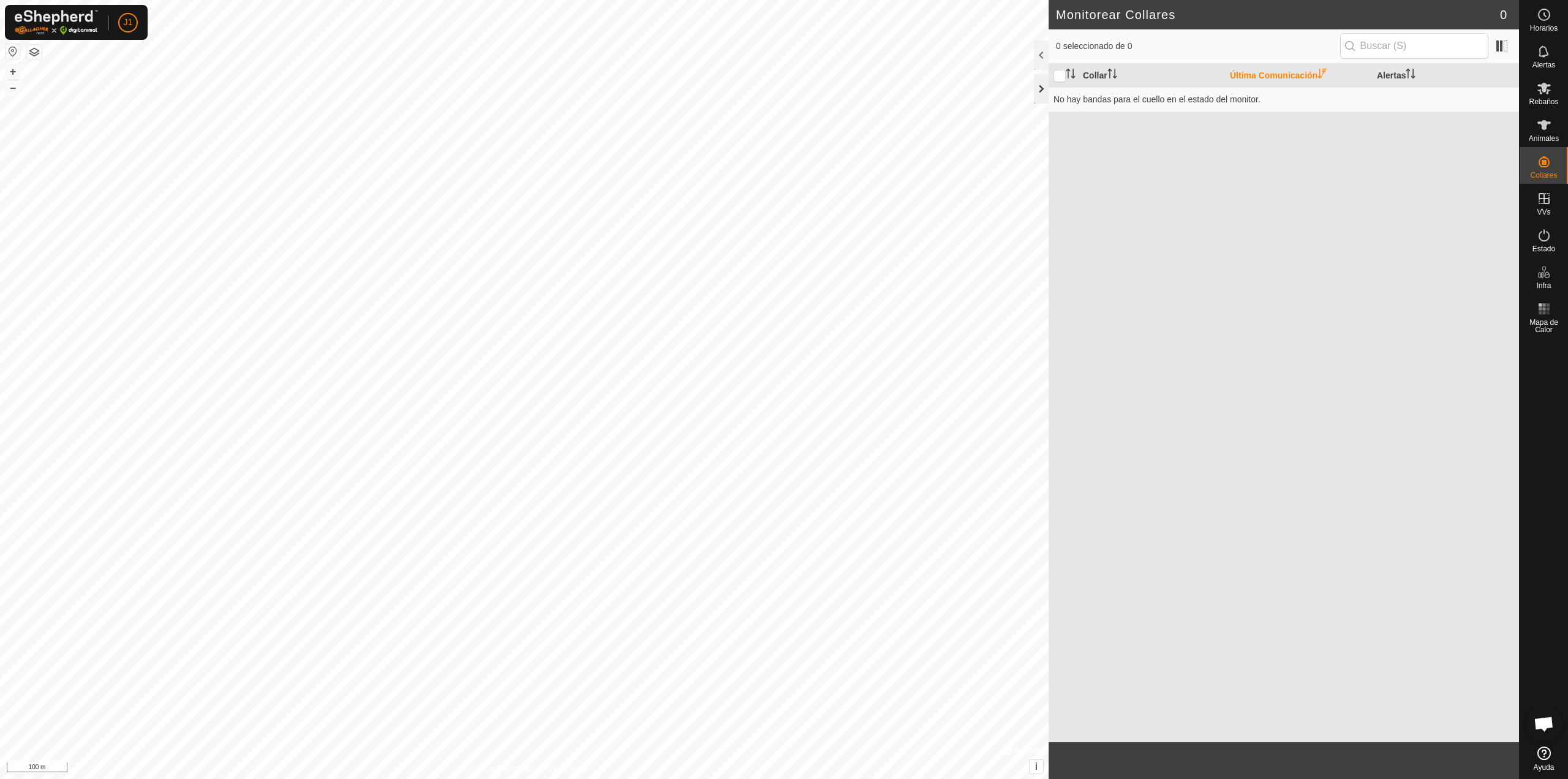
click at [1038, 84] on div at bounding box center [1041, 88] width 15 height 29
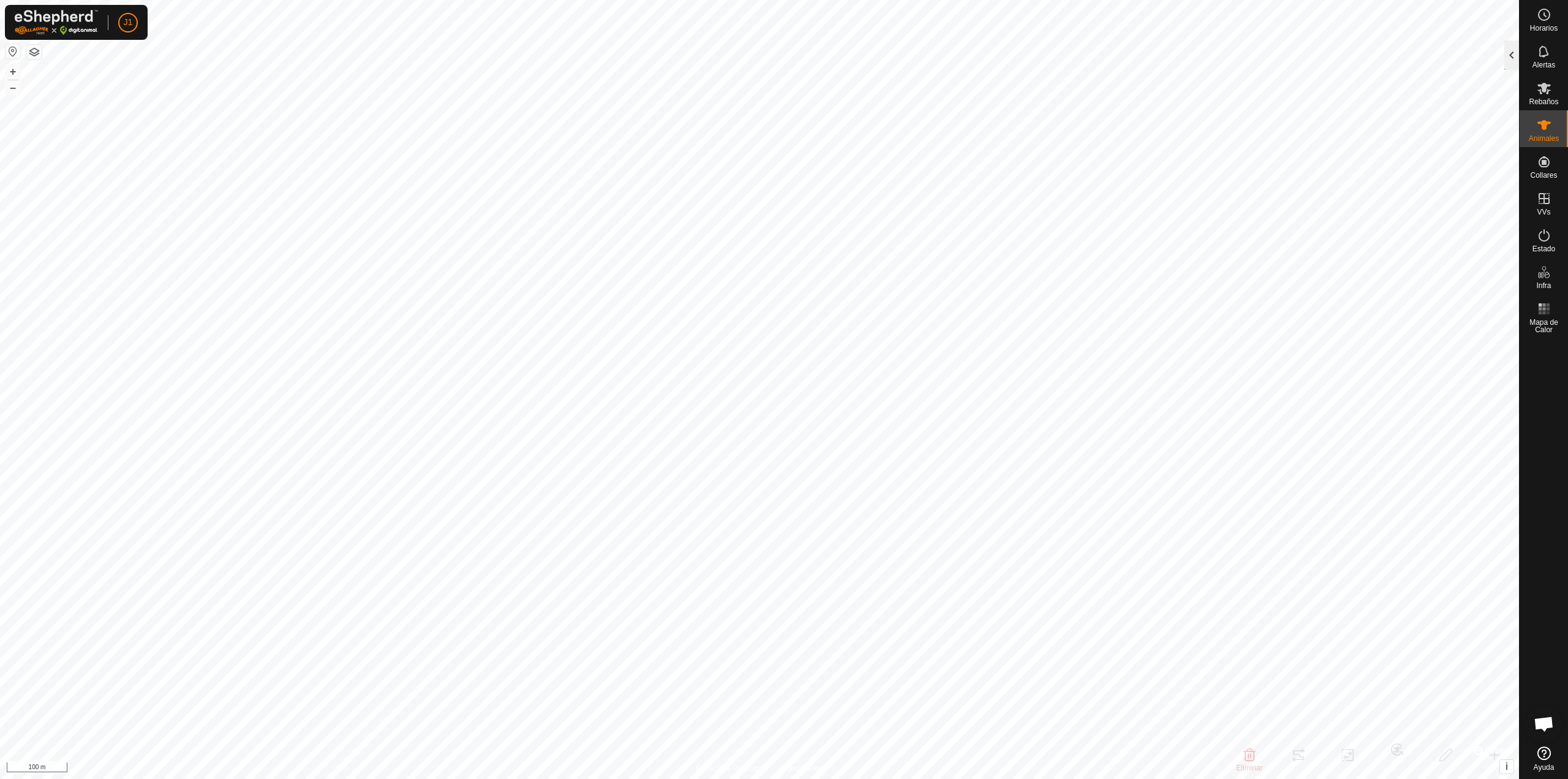
click at [1508, 54] on div at bounding box center [1512, 55] width 15 height 29
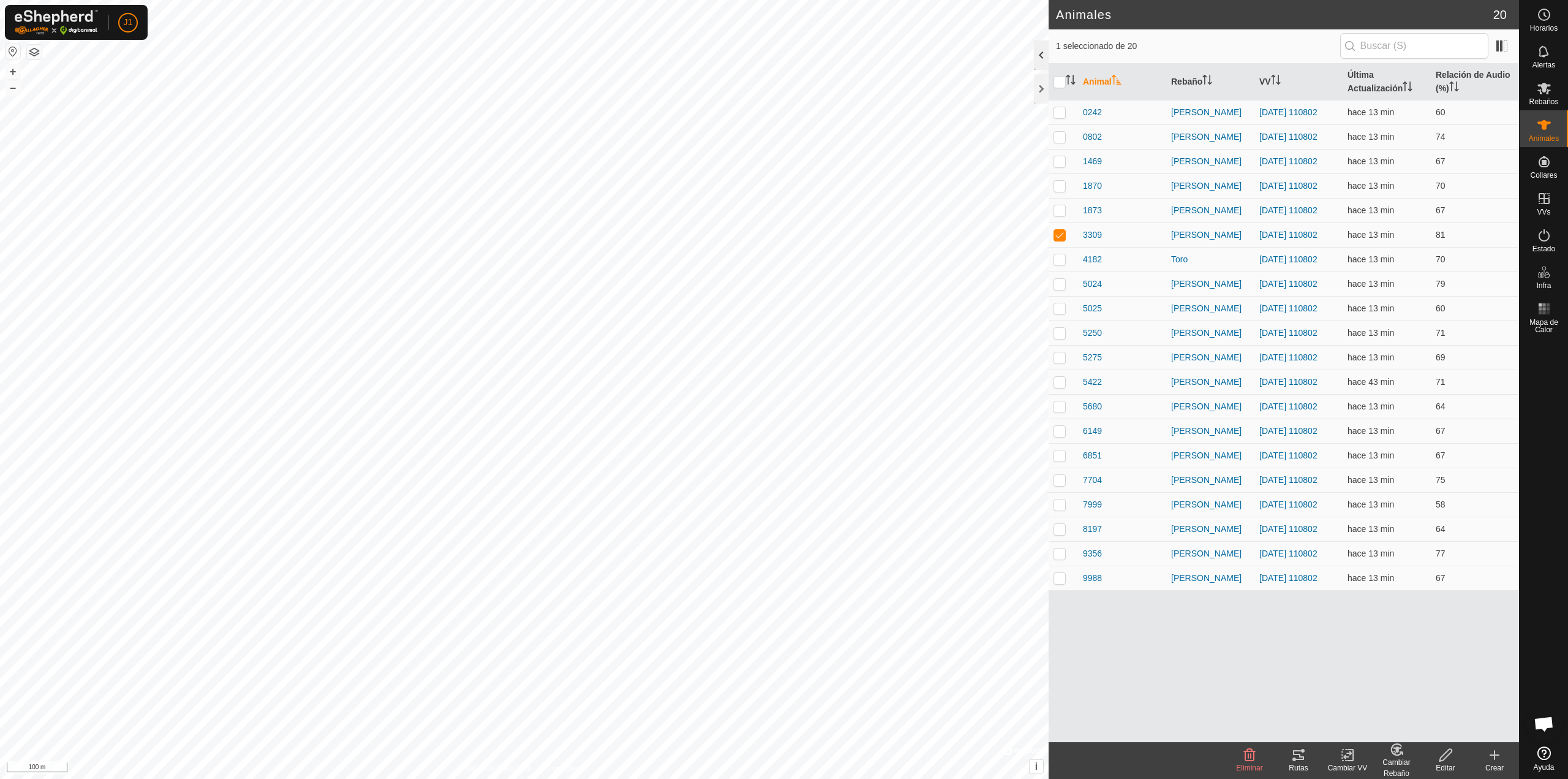
click at [1040, 59] on div at bounding box center [1041, 55] width 15 height 29
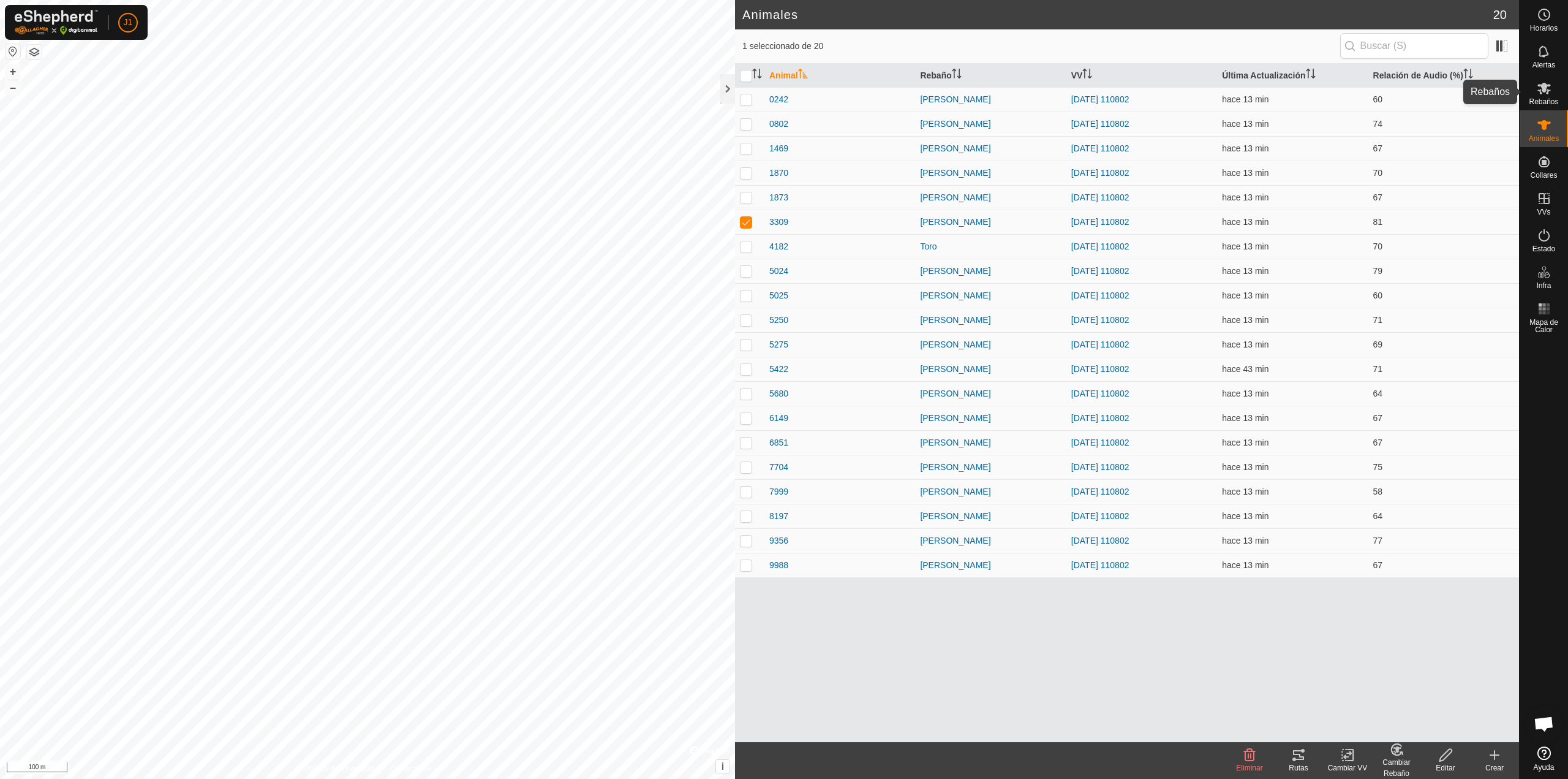
click at [1552, 90] on es-mob-svg-icon at bounding box center [1544, 88] width 22 height 19
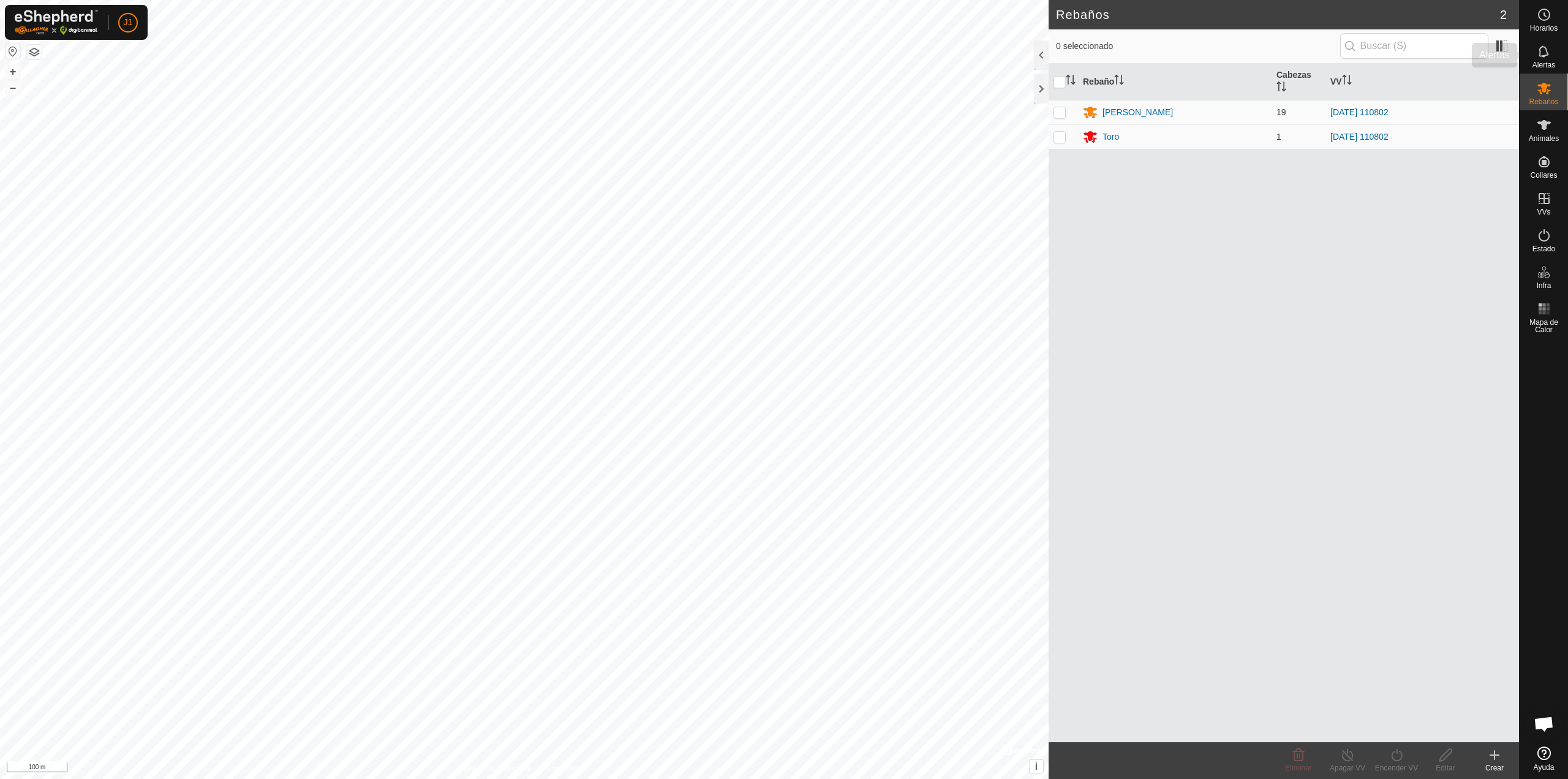
click at [1540, 58] on icon at bounding box center [1544, 52] width 15 height 15
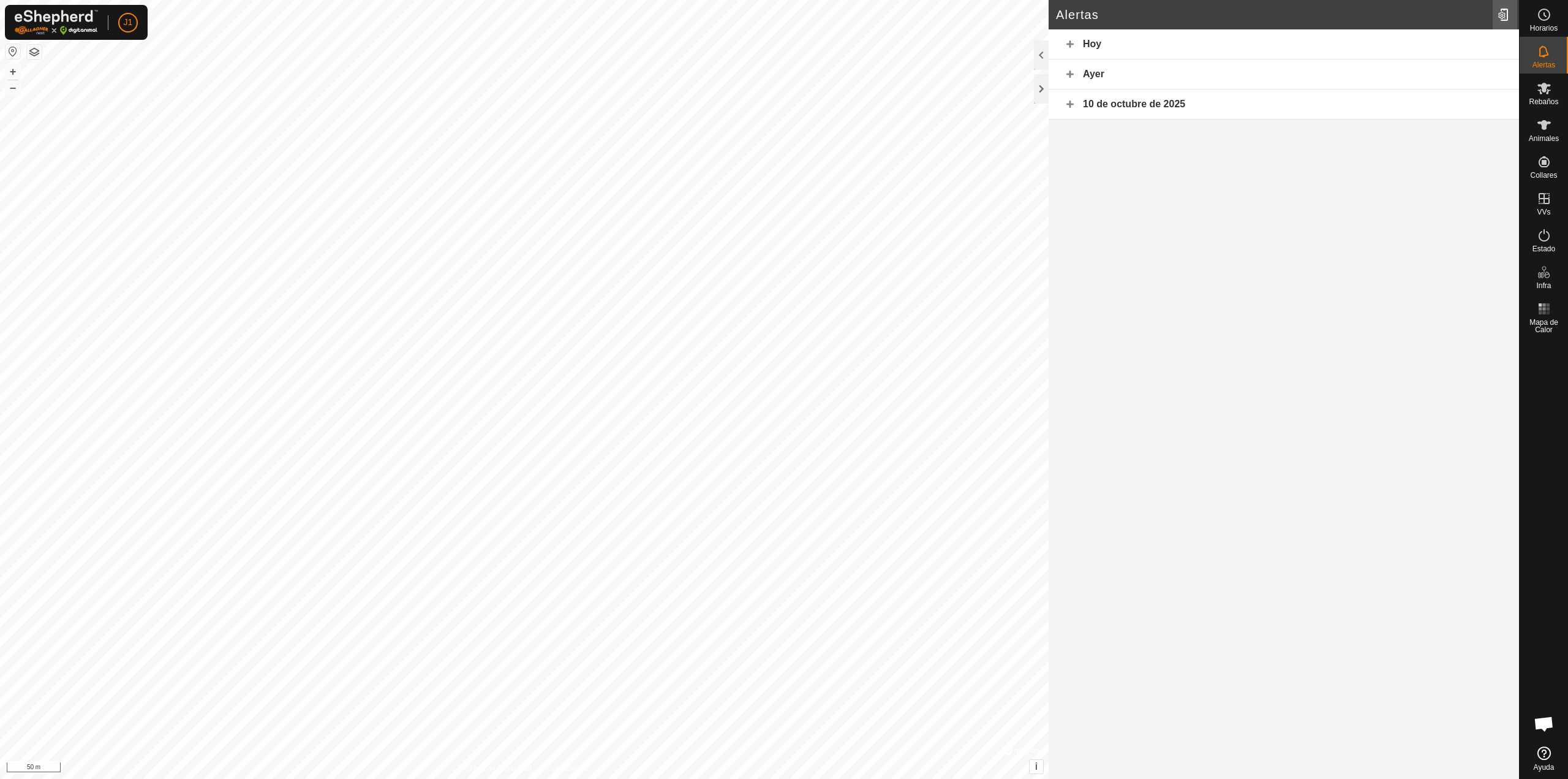
click at [1508, 15] on div at bounding box center [1504, 14] width 24 height 34
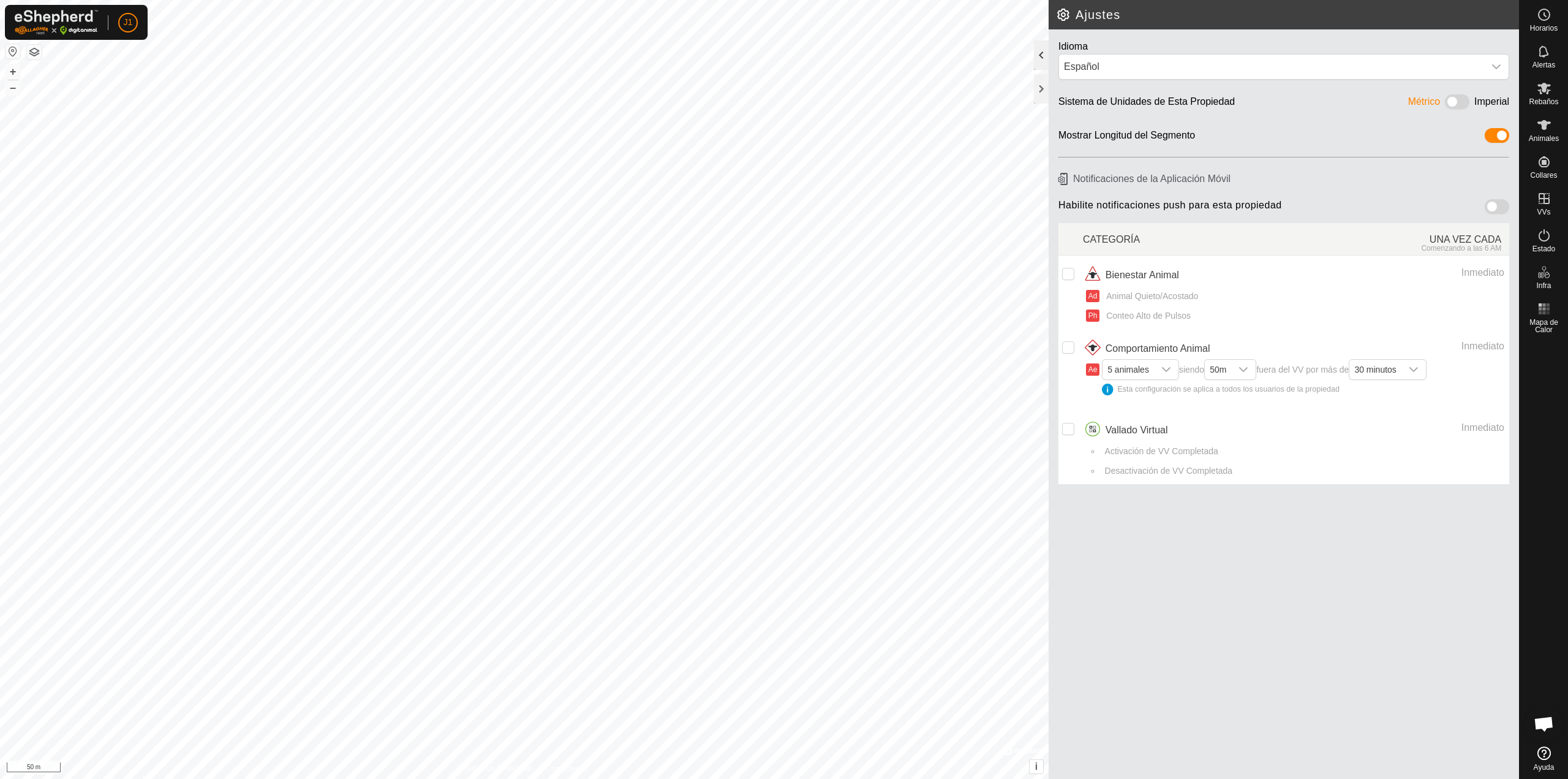
click at [1046, 50] on div at bounding box center [1041, 55] width 15 height 29
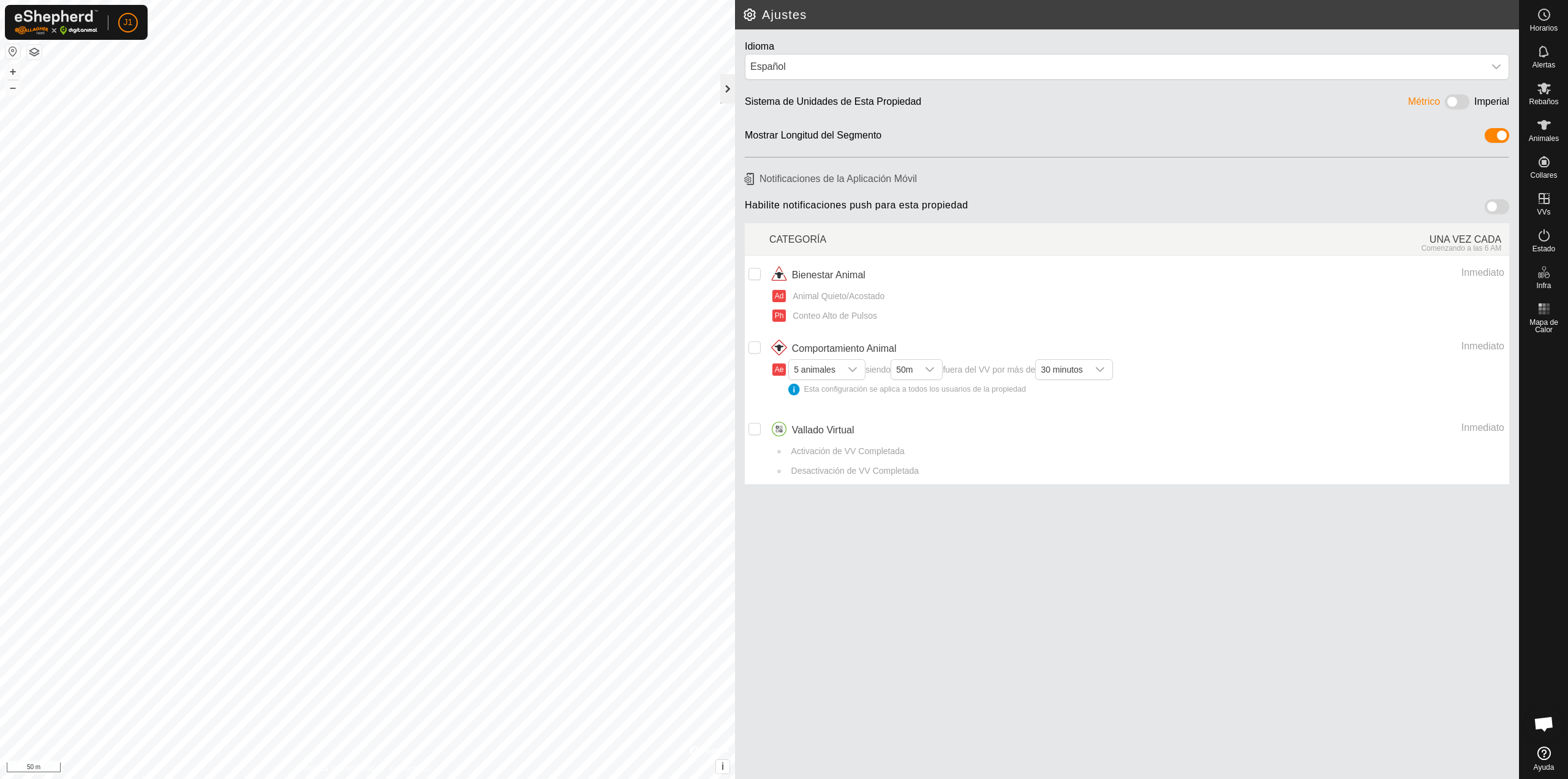
click at [722, 94] on div at bounding box center [728, 88] width 15 height 29
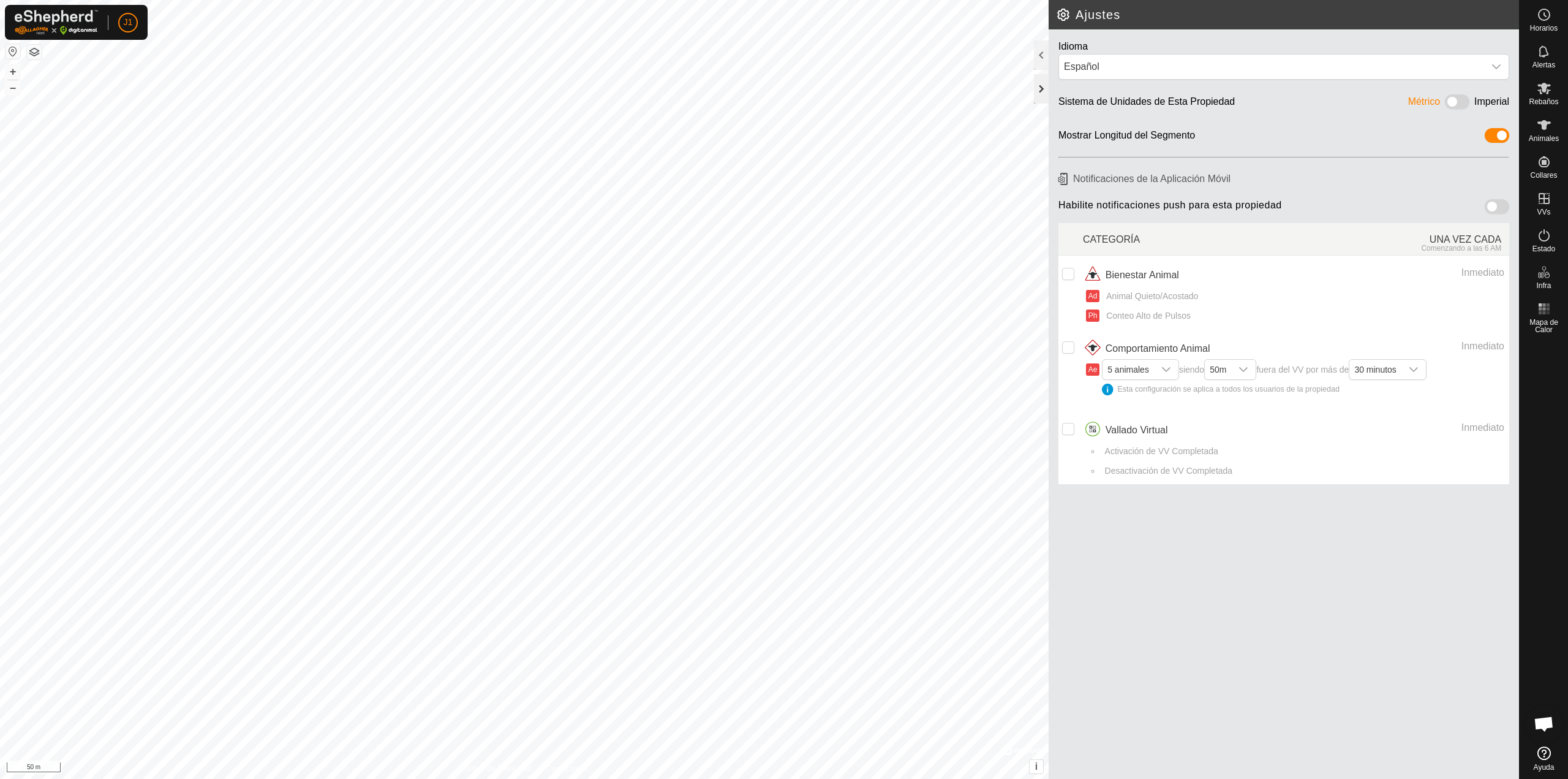
click at [1039, 93] on div at bounding box center [1041, 88] width 15 height 29
click at [1240, 371] on div "dropdown trigger" at bounding box center [1243, 369] width 24 height 19
click at [1243, 336] on td "Comportamiento Animal Inmediato Ae 5 animales siendo 50m 20m 50m 100m 200m 500m…" at bounding box center [1296, 370] width 427 height 81
click at [1065, 274] on input "Row Unselected" at bounding box center [1068, 274] width 13 height 13
checkbox input "true"
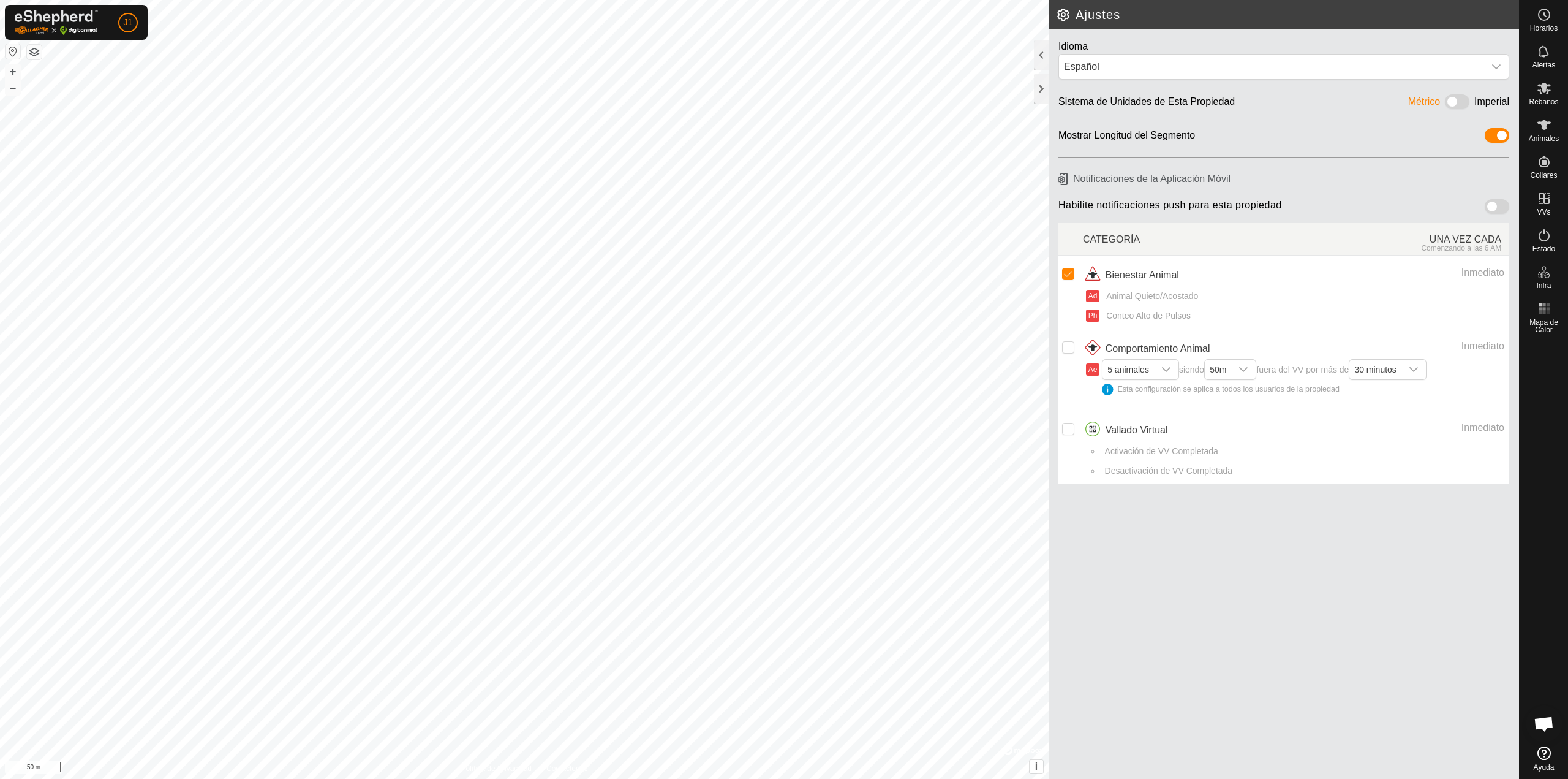
click at [1075, 427] on td at bounding box center [1070, 447] width 24 height 74
click at [1069, 427] on input "Row Unselected" at bounding box center [1068, 429] width 13 height 13
checkbox input "true"
click at [1146, 372] on span "5 animales" at bounding box center [1128, 369] width 51 height 19
click at [1176, 340] on div "Comportamiento Animal" at bounding box center [1205, 349] width 246 height 19
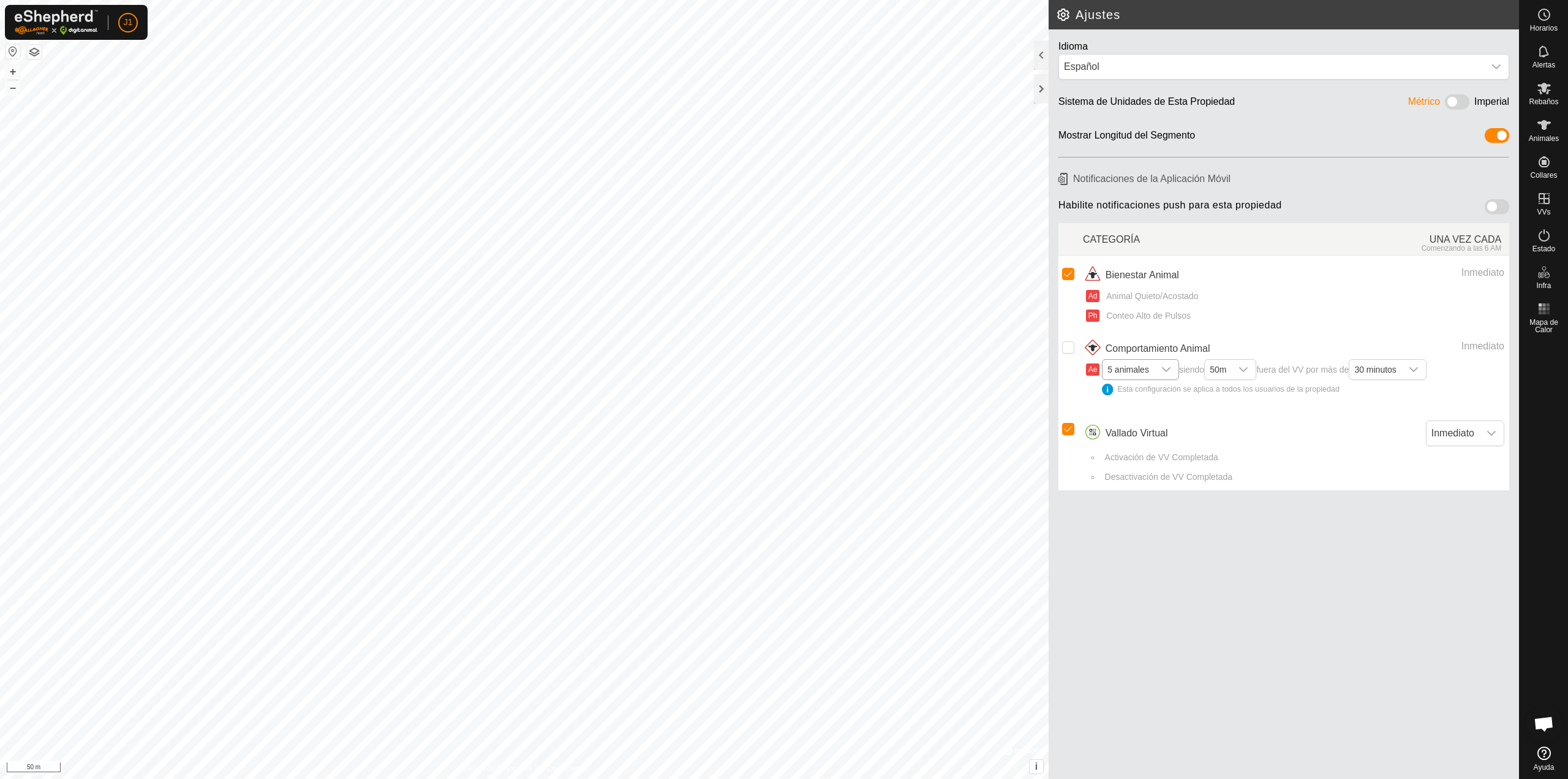
click at [1163, 368] on icon "dropdown trigger" at bounding box center [1166, 370] width 9 height 5
click at [1153, 390] on li "1 animal" at bounding box center [1141, 393] width 76 height 21
click at [1232, 369] on div "dropdown trigger" at bounding box center [1235, 369] width 24 height 19
click at [1215, 415] on li "50m" at bounding box center [1221, 415] width 51 height 21
click at [1355, 370] on span "30 minutos" at bounding box center [1367, 369] width 51 height 19
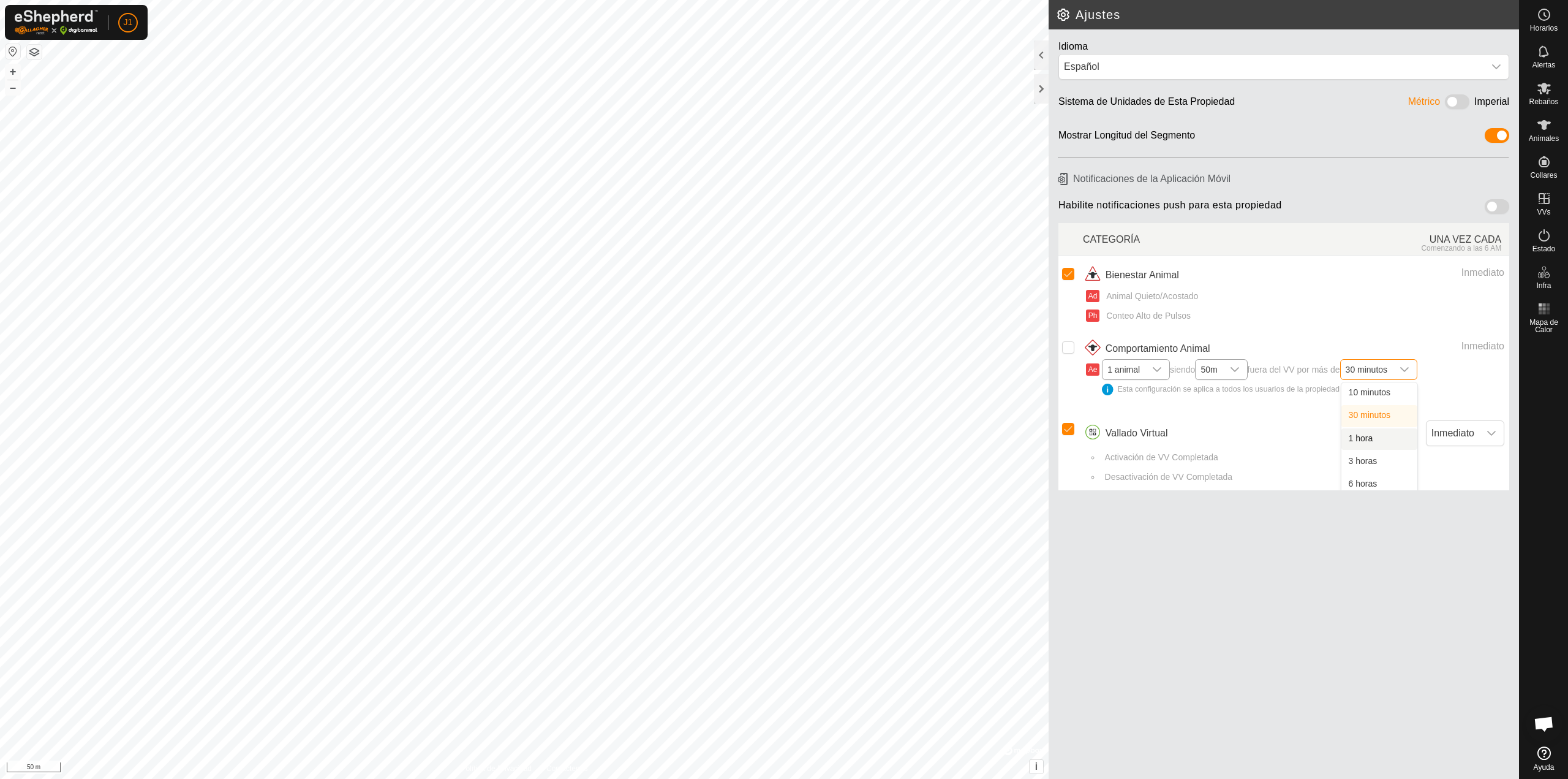
click at [1370, 431] on li "1 hora" at bounding box center [1379, 439] width 76 height 21
click at [1363, 372] on span "1 hora" at bounding box center [1358, 369] width 34 height 19
click at [1317, 626] on div "Idioma Español Sistema de Unidades de Esta Propiedad Métrico Imperial Mostrar L…" at bounding box center [1283, 404] width 470 height 750
click at [1041, 96] on div at bounding box center [1041, 88] width 15 height 29
click at [1066, 354] on input "Row Unselected" at bounding box center [1068, 347] width 13 height 13
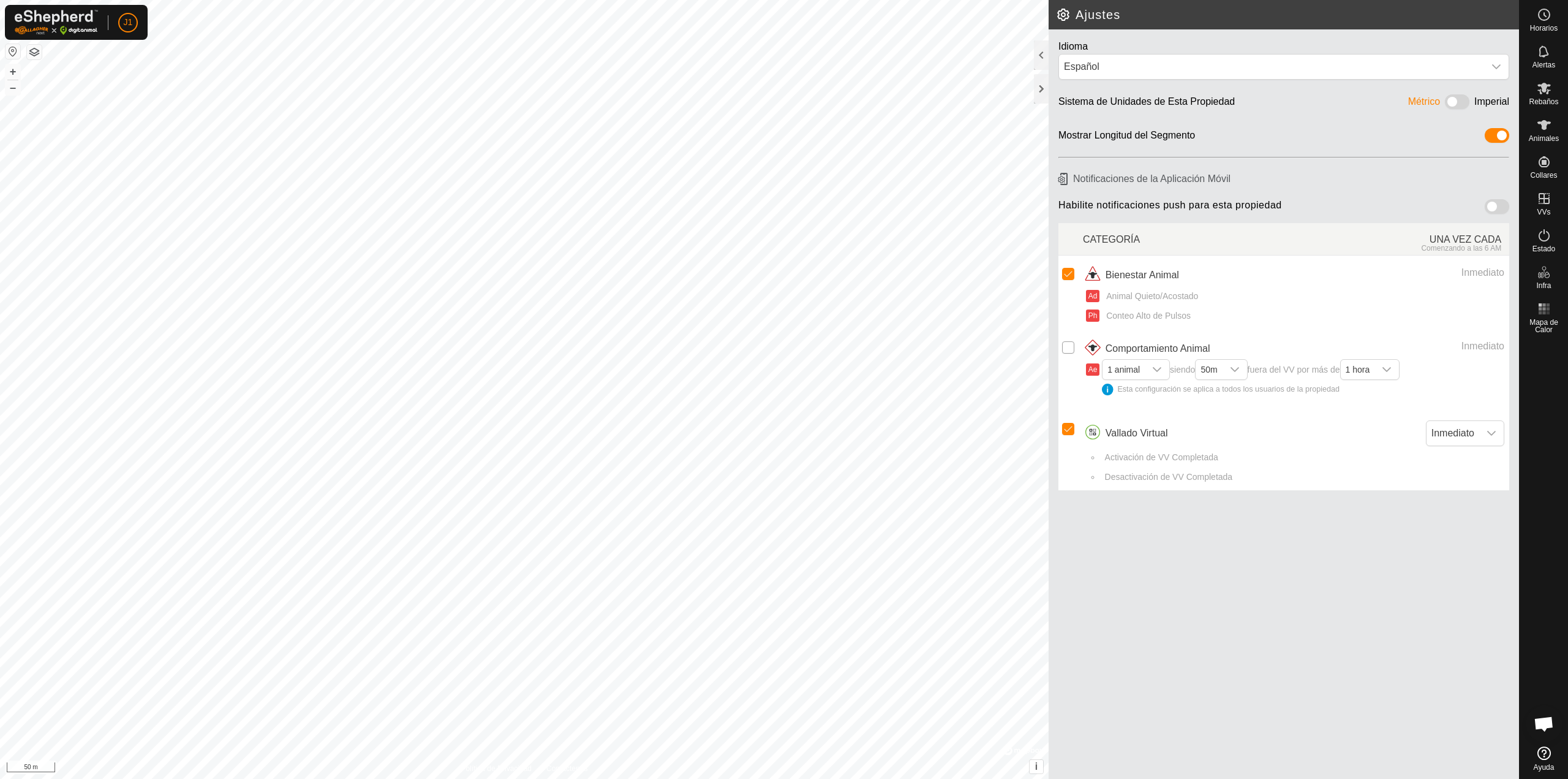
checkbox input "true"
